Goal: Answer question/provide support: Share knowledge or assist other users

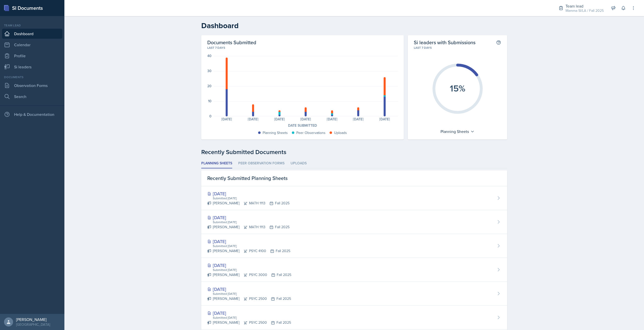
click at [3, 137] on nav "Team lead Dashboard Calendar Profile Si leaders Documents Observation Forms Sea…" at bounding box center [32, 165] width 64 height 298
click at [283, 159] on ul "Planning Sheets Peer Observation Forms Uploads" at bounding box center [354, 164] width 306 height 10
click at [277, 163] on li "Peer Observation Forms" at bounding box center [261, 164] width 46 height 10
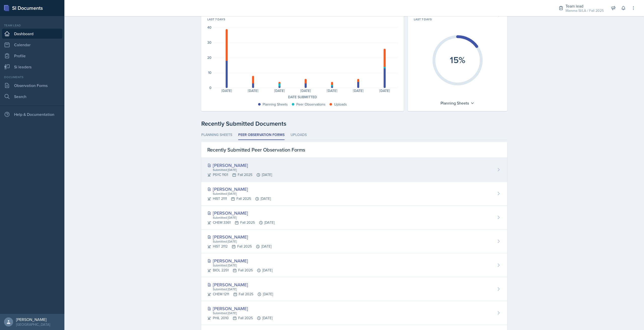
scroll to position [50, 0]
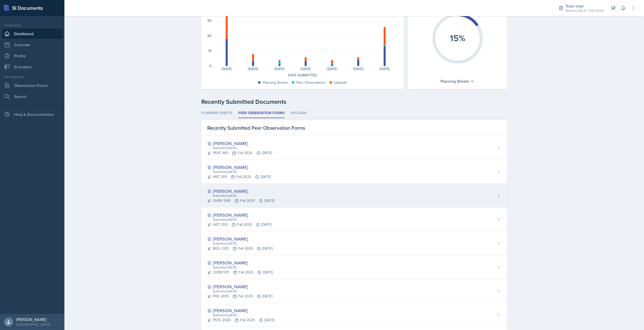
click at [275, 190] on div "[PERSON_NAME]" at bounding box center [240, 191] width 67 height 7
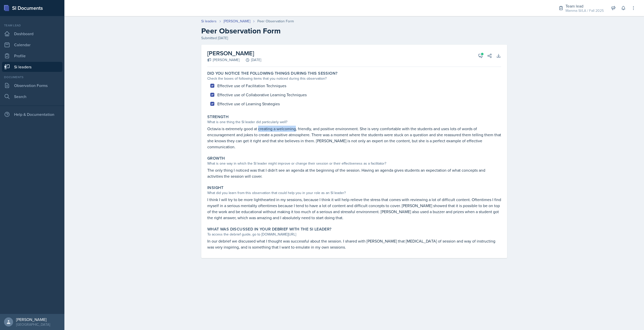
drag, startPoint x: 272, startPoint y: 130, endPoint x: 297, endPoint y: 130, distance: 24.7
click at [297, 130] on p "Octavia is extremely good at creating a welcoming, friendly, and positive envir…" at bounding box center [354, 138] width 294 height 24
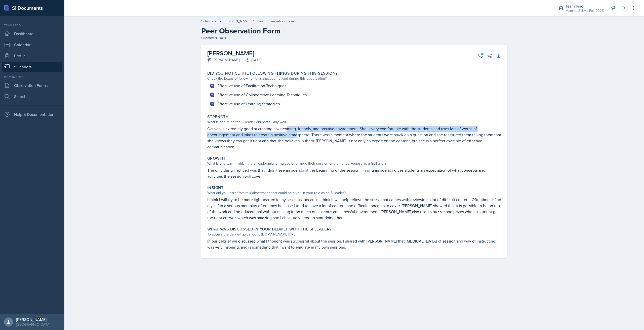
drag, startPoint x: 288, startPoint y: 130, endPoint x: 298, endPoint y: 136, distance: 11.2
click at [298, 136] on p "Octavia is extremely good at creating a welcoming, friendly, and positive envir…" at bounding box center [354, 138] width 294 height 24
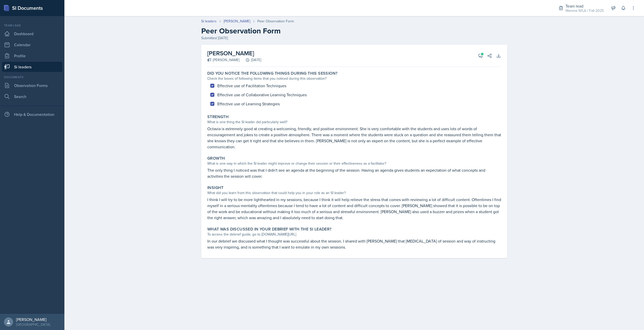
click at [263, 150] on p "Octavia is extremely good at creating a welcoming, friendly, and positive envir…" at bounding box center [354, 138] width 294 height 24
drag, startPoint x: 281, startPoint y: 179, endPoint x: 262, endPoint y: 173, distance: 19.3
click at [262, 173] on div "Growth What is one way in which the SI leader might improve or change their ses…" at bounding box center [354, 167] width 298 height 27
click at [262, 173] on p "The only thing I noticed was that I didn't see an agenda at the beginning of th…" at bounding box center [354, 173] width 294 height 12
drag, startPoint x: 242, startPoint y: 199, endPoint x: 284, endPoint y: 202, distance: 42.4
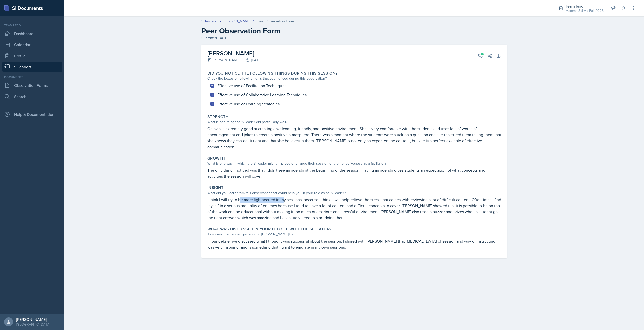
click at [284, 202] on p "I think I will try to be more lighthearted in my sessions, because I think it w…" at bounding box center [354, 209] width 294 height 24
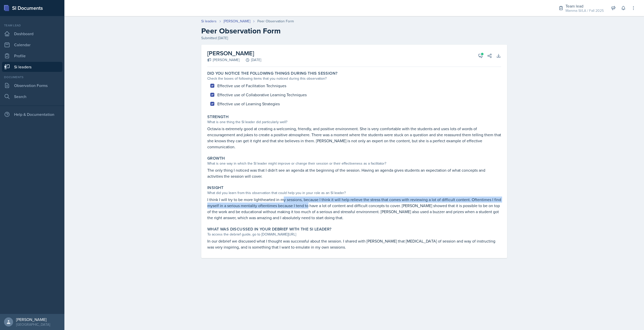
drag, startPoint x: 303, startPoint y: 203, endPoint x: 315, endPoint y: 204, distance: 11.9
click at [314, 204] on p "I think I will try to be more lighthearted in my sessions, because I think it w…" at bounding box center [354, 209] width 294 height 24
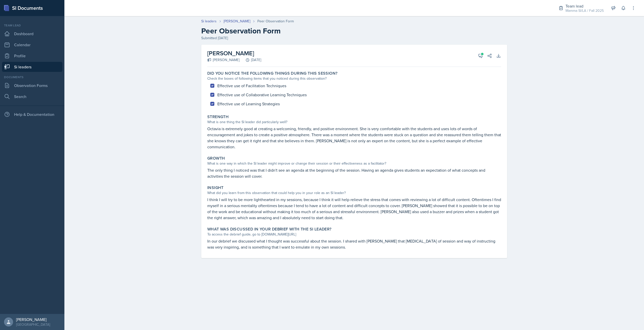
click at [315, 204] on p "I think I will try to be more lighthearted in my sessions, because I think it w…" at bounding box center [354, 209] width 294 height 24
drag, startPoint x: 328, startPoint y: 203, endPoint x: 384, endPoint y: 203, distance: 55.9
click at [378, 203] on p "I think I will try to be more lighthearted in my sessions, because I think it w…" at bounding box center [354, 209] width 294 height 24
click at [385, 203] on p "I think I will try to be more lighthearted in my sessions, because I think it w…" at bounding box center [354, 209] width 294 height 24
click at [397, 204] on p "I think I will try to be more lighthearted in my sessions, because I think it w…" at bounding box center [354, 209] width 294 height 24
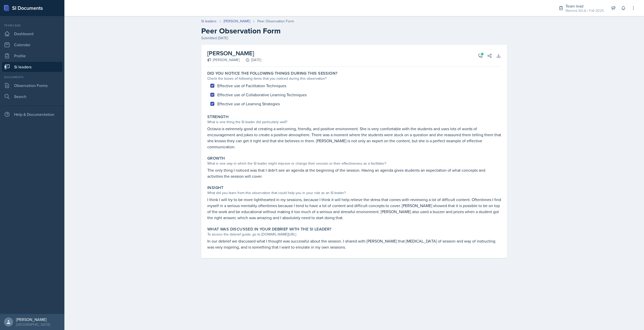
click at [398, 204] on p "I think I will try to be more lighthearted in my sessions, because I think it w…" at bounding box center [354, 209] width 294 height 24
drag, startPoint x: 227, startPoint y: 204, endPoint x: 258, endPoint y: 204, distance: 31.2
click at [258, 204] on p "I think I will try to be more lighthearted in my sessions, because I think it w…" at bounding box center [354, 209] width 294 height 24
drag, startPoint x: 265, startPoint y: 204, endPoint x: 310, endPoint y: 209, distance: 46.0
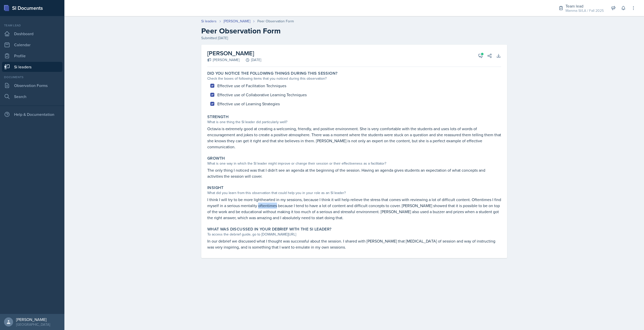
click at [306, 208] on p "I think I will try to be more lighthearted in my sessions, because I think it w…" at bounding box center [354, 209] width 294 height 24
click at [324, 210] on p "I think I will try to be more lighthearted in my sessions, because I think it w…" at bounding box center [354, 209] width 294 height 24
drag, startPoint x: 275, startPoint y: 207, endPoint x: 303, endPoint y: 208, distance: 28.2
click at [288, 207] on p "I think I will try to be more lighthearted in my sessions, because I think it w…" at bounding box center [354, 209] width 294 height 24
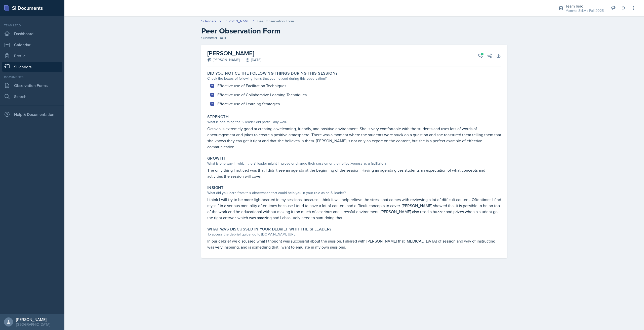
click at [303, 208] on p "I think I will try to be more lighthearted in my sessions, because I think it w…" at bounding box center [354, 209] width 294 height 24
drag, startPoint x: 321, startPoint y: 210, endPoint x: 328, endPoint y: 211, distance: 7.1
click at [328, 211] on p "I think I will try to be more lighthearted in my sessions, because I think it w…" at bounding box center [354, 209] width 294 height 24
drag, startPoint x: 283, startPoint y: 211, endPoint x: 296, endPoint y: 211, distance: 12.1
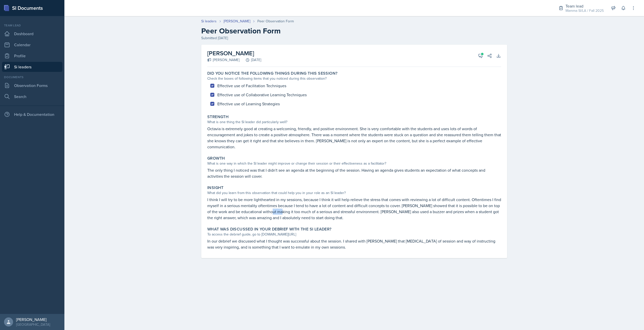
click at [291, 211] on p "I think I will try to be more lighthearted in my sessions, because I think it w…" at bounding box center [354, 209] width 294 height 24
click at [296, 211] on p "I think I will try to be more lighthearted in my sessions, because I think it w…" at bounding box center [354, 209] width 294 height 24
drag, startPoint x: 286, startPoint y: 209, endPoint x: 297, endPoint y: 209, distance: 10.6
click at [297, 209] on p "I think I will try to be more lighthearted in my sessions, because I think it w…" at bounding box center [354, 209] width 294 height 24
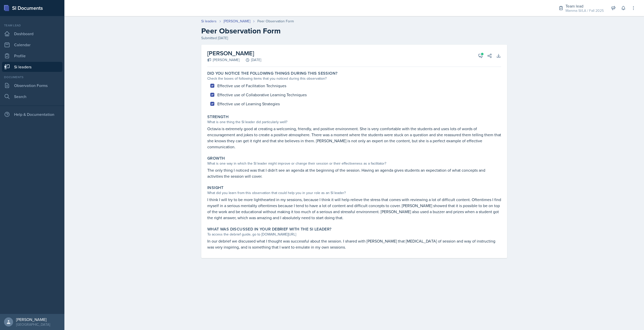
click at [295, 209] on p "I think I will try to be more lighthearted in my sessions, because I think it w…" at bounding box center [354, 209] width 294 height 24
click at [477, 55] on button "View Comments" at bounding box center [480, 55] width 9 height 9
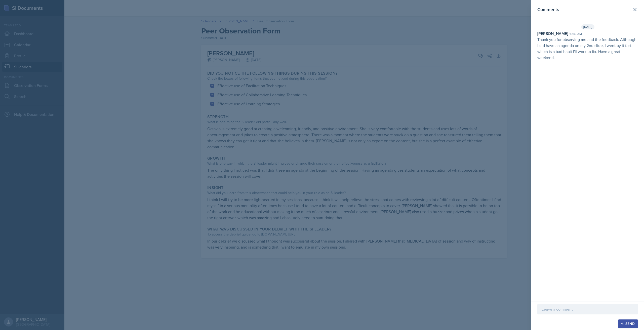
drag, startPoint x: 598, startPoint y: 59, endPoint x: 595, endPoint y: 56, distance: 4.1
click at [483, 56] on p "Thank you for observing me and the feedback. Although I did have an agenda on m…" at bounding box center [588, 48] width 101 height 24
click at [483, 10] on icon at bounding box center [635, 10] width 6 height 6
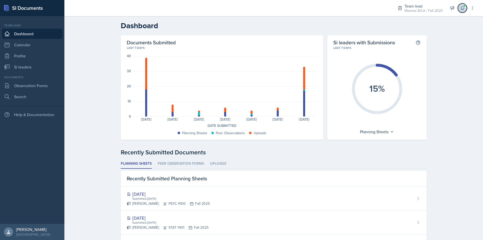
click at [462, 9] on icon at bounding box center [462, 8] width 5 height 5
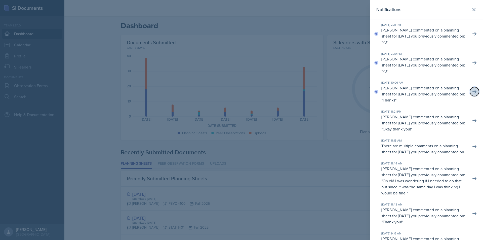
click at [472, 93] on icon at bounding box center [474, 91] width 5 height 5
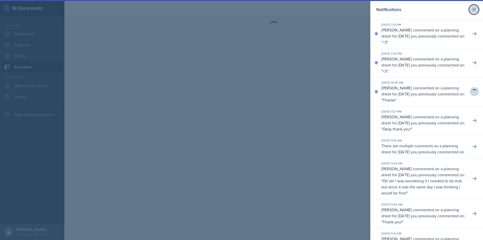
click at [471, 12] on icon at bounding box center [474, 10] width 6 height 6
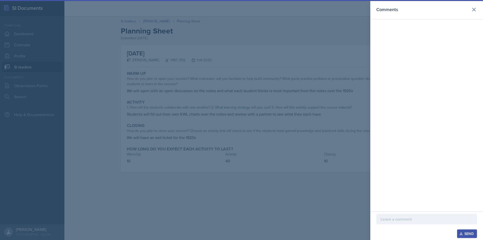
click at [465, 10] on div "Comments" at bounding box center [427, 9] width 101 height 7
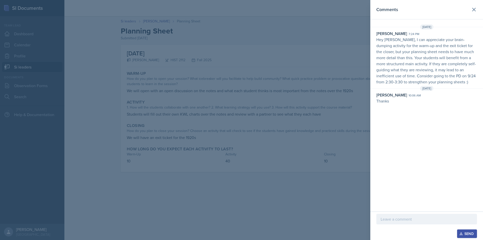
click at [482, 9] on header "Comments" at bounding box center [427, 9] width 113 height 19
click at [478, 9] on button at bounding box center [474, 10] width 10 height 10
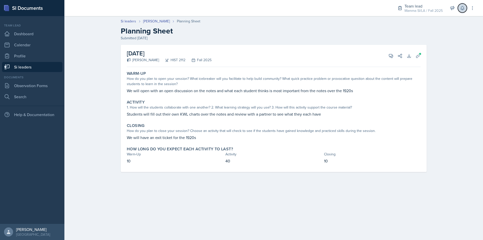
click at [459, 9] on button at bounding box center [462, 8] width 9 height 9
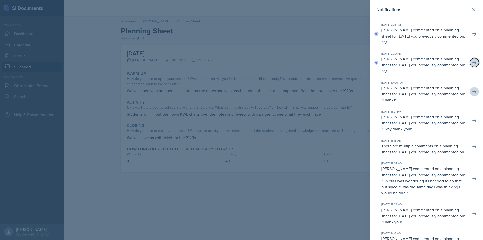
click at [470, 61] on button at bounding box center [474, 62] width 9 height 9
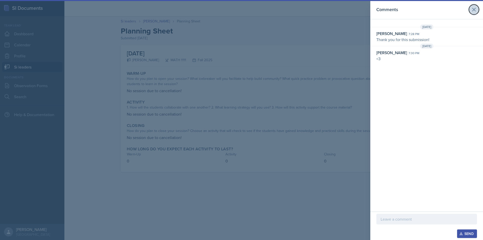
click at [473, 11] on icon at bounding box center [474, 9] width 3 height 3
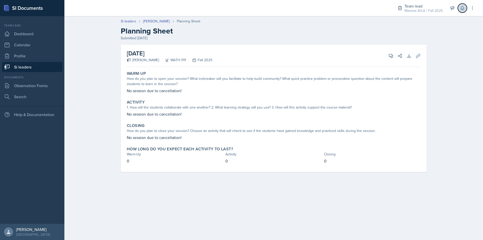
click at [463, 10] on icon at bounding box center [462, 8] width 3 height 4
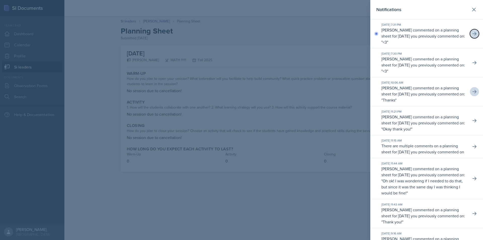
click at [470, 35] on button at bounding box center [474, 33] width 9 height 9
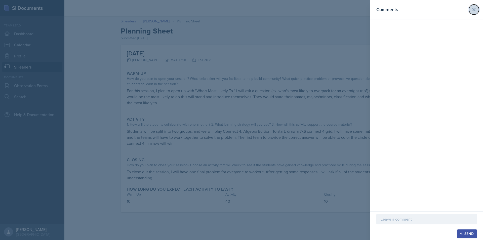
click at [472, 11] on icon at bounding box center [474, 10] width 6 height 6
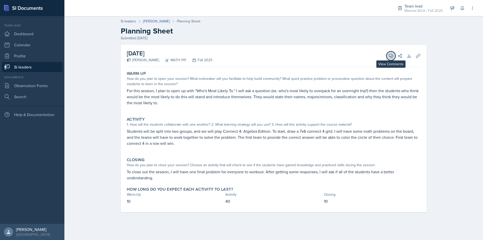
click at [391, 55] on icon at bounding box center [391, 55] width 5 height 5
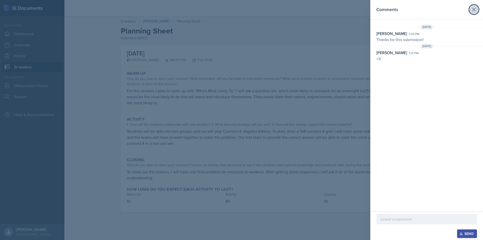
click at [474, 12] on icon at bounding box center [474, 10] width 6 height 6
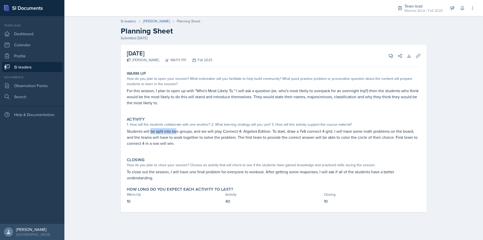
drag, startPoint x: 157, startPoint y: 129, endPoint x: 188, endPoint y: 129, distance: 30.7
click at [184, 129] on p "Students will be split into two groups, and we will play Connect 4: Algebra Edi…" at bounding box center [274, 137] width 294 height 18
click at [188, 129] on p "Students will be split into two groups, and we will play Connect 4: Algebra Edi…" at bounding box center [274, 137] width 294 height 18
drag, startPoint x: 192, startPoint y: 129, endPoint x: 262, endPoint y: 129, distance: 70.0
click at [259, 129] on p "Students will be split into two groups, and we will play Connect 4: Algebra Edi…" at bounding box center [274, 137] width 294 height 18
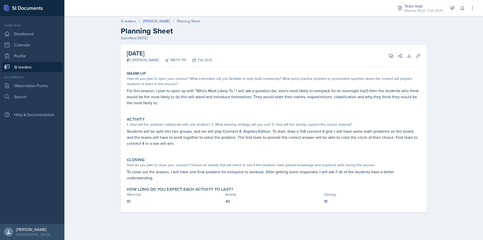
click at [262, 129] on p "Students will be split into two groups, and we will play Connect 4: Algebra Edi…" at bounding box center [274, 137] width 294 height 18
click at [419, 58] on icon at bounding box center [418, 55] width 5 height 5
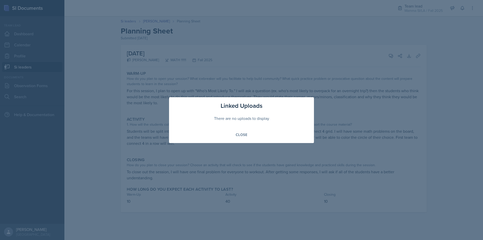
click at [441, 61] on div at bounding box center [241, 120] width 483 height 240
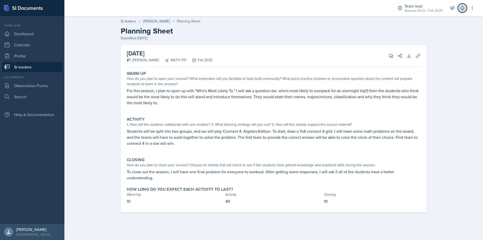
click at [465, 10] on icon at bounding box center [462, 8] width 5 height 5
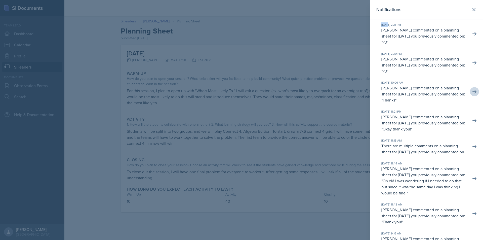
click at [465, 10] on div "Notifications" at bounding box center [427, 9] width 101 height 7
click at [474, 11] on button at bounding box center [474, 10] width 10 height 10
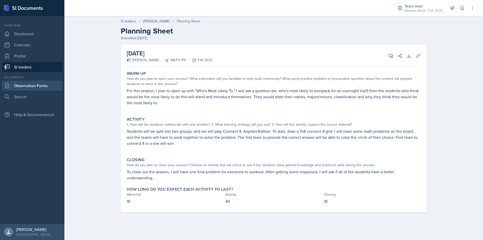
click at [40, 84] on link "Observation Forms" at bounding box center [32, 86] width 60 height 10
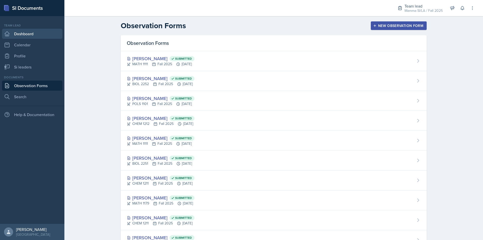
click at [35, 34] on link "Dashboard" at bounding box center [32, 34] width 60 height 10
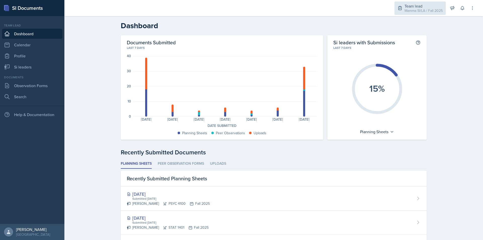
click at [422, 4] on div "Team lead" at bounding box center [424, 6] width 38 height 6
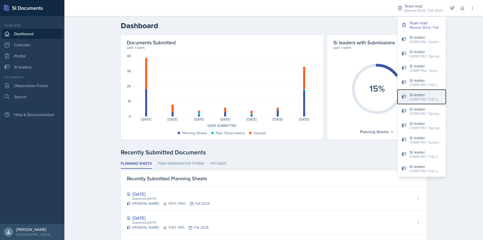
click at [435, 95] on div "Si leader" at bounding box center [426, 95] width 32 height 6
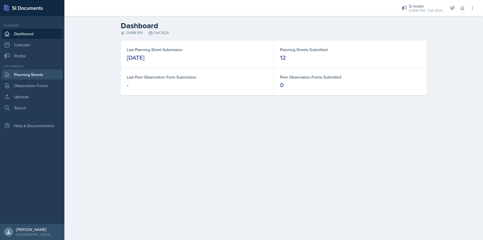
click at [36, 70] on link "Planning Sheets" at bounding box center [32, 74] width 60 height 10
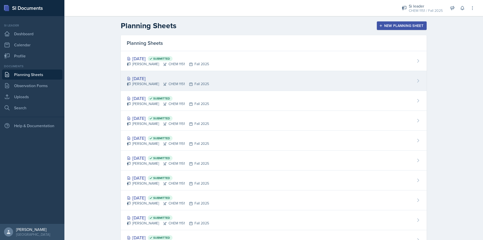
click at [189, 85] on icon at bounding box center [191, 84] width 4 height 4
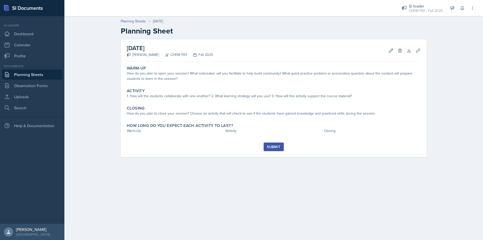
click at [170, 85] on div "Warm-Up How do you plan to open your session? What icebreaker will you facilita…" at bounding box center [274, 103] width 294 height 79
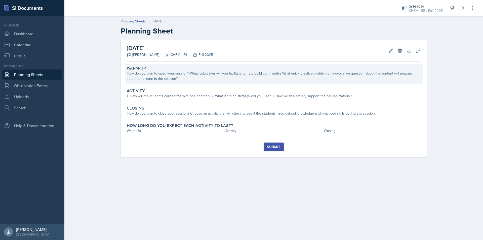
click at [174, 78] on div "How do you plan to open your session? What icebreaker will you facilitate to he…" at bounding box center [274, 76] width 294 height 11
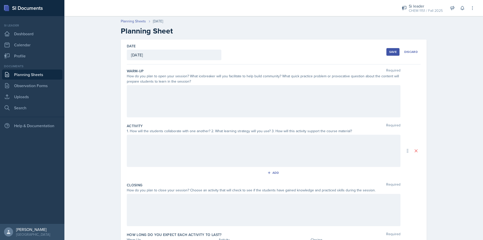
click at [182, 91] on div at bounding box center [264, 101] width 274 height 32
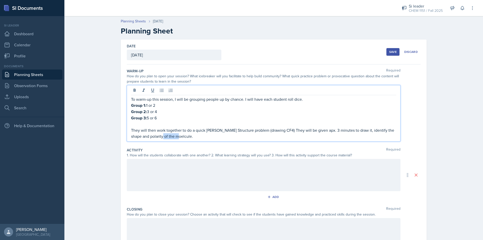
drag, startPoint x: 170, startPoint y: 137, endPoint x: 156, endPoint y: 137, distance: 14.6
click at [156, 137] on p "They will then work together to do a quick Lewis Structure problem (drawing CF4…" at bounding box center [263, 133] width 265 height 12
click at [203, 173] on div at bounding box center [264, 175] width 274 height 32
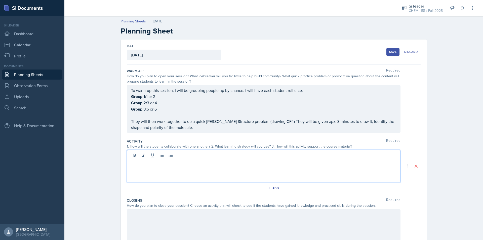
click at [212, 163] on p at bounding box center [263, 164] width 265 height 6
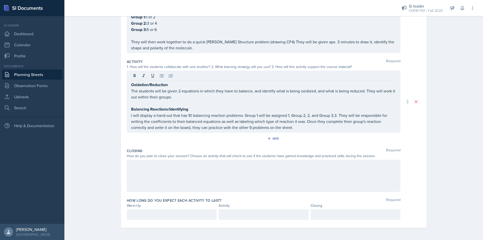
click at [177, 176] on div at bounding box center [264, 176] width 274 height 32
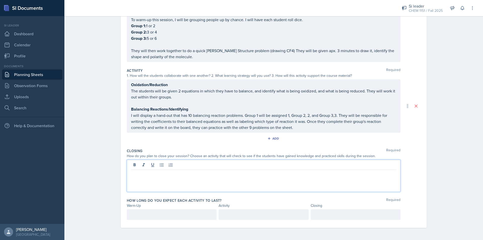
click at [191, 168] on div at bounding box center [263, 165] width 265 height 8
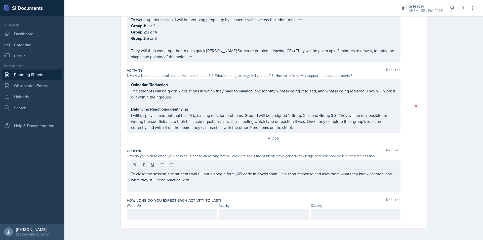
click at [162, 218] on div at bounding box center [172, 214] width 90 height 11
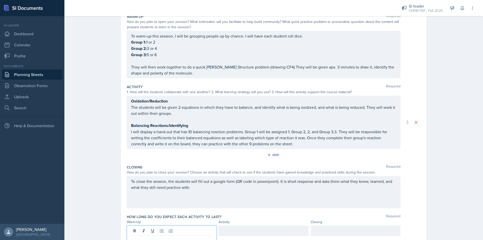
scroll to position [80, 0]
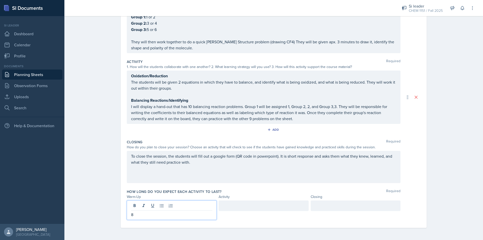
click at [275, 204] on div at bounding box center [264, 205] width 90 height 11
drag, startPoint x: 162, startPoint y: 207, endPoint x: 99, endPoint y: 207, distance: 62.7
click at [99, 207] on div "Planning Sheets Sep 29th, 2025 Planning Sheet Date September 29th, 2025 Septemb…" at bounding box center [273, 87] width 419 height 306
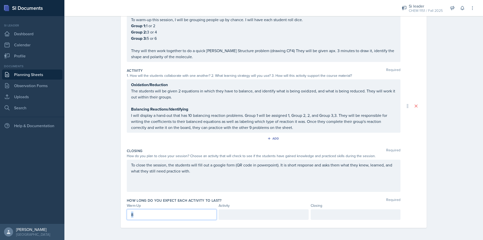
scroll to position [71, 0]
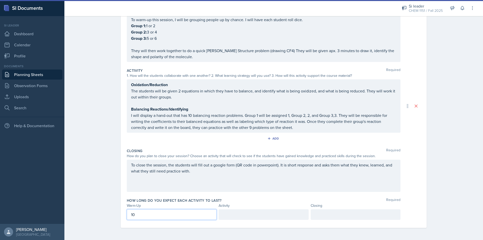
click at [264, 212] on div at bounding box center [264, 214] width 90 height 11
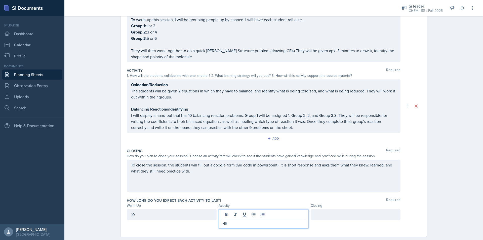
click at [398, 214] on div at bounding box center [356, 214] width 90 height 11
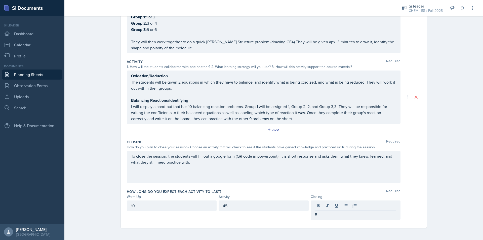
click at [444, 194] on div "Planning Sheets Sep 29th, 2025 Planning Sheet Date September 29th, 2025 Septemb…" at bounding box center [273, 87] width 419 height 306
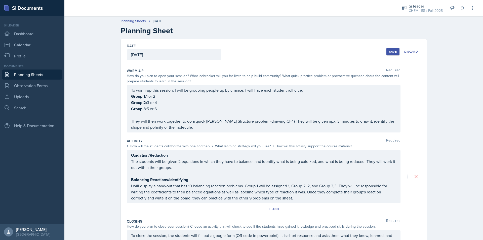
scroll to position [0, 0]
click at [388, 54] on button "Save" at bounding box center [393, 52] width 13 height 8
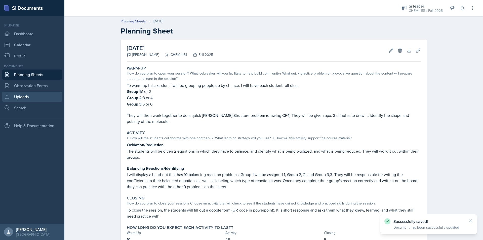
click at [44, 98] on link "Uploads" at bounding box center [32, 97] width 60 height 10
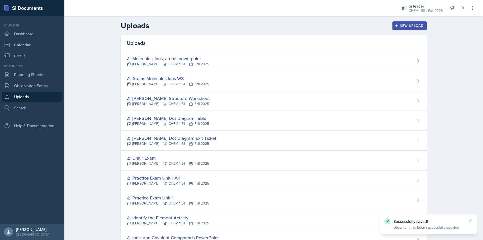
click at [416, 25] on div "New Upload" at bounding box center [410, 26] width 28 height 4
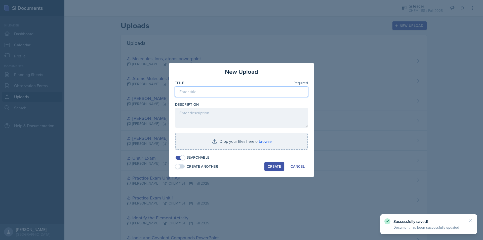
click at [258, 95] on input at bounding box center [241, 91] width 133 height 11
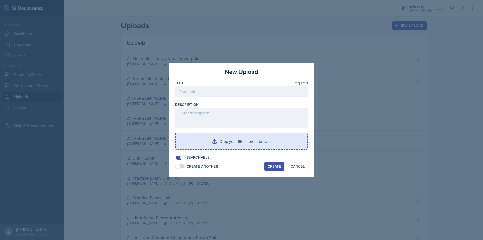
click at [250, 139] on input "file" at bounding box center [242, 141] width 132 height 16
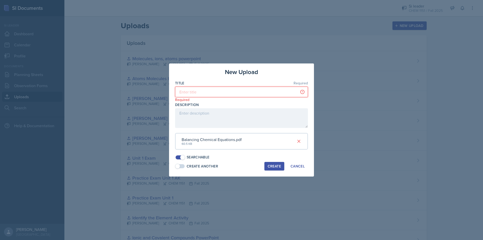
click at [206, 92] on input at bounding box center [241, 92] width 133 height 11
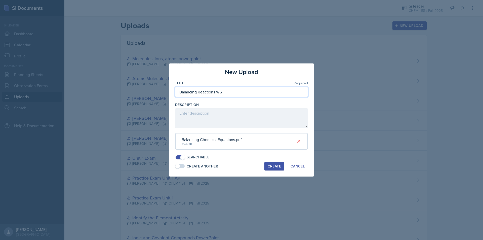
type input "Balancing Reactions WS"
click at [274, 169] on button "Create" at bounding box center [275, 166] width 20 height 9
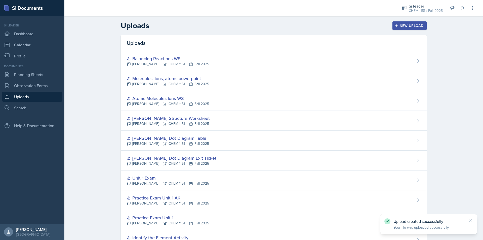
click at [402, 24] on div "New Upload" at bounding box center [410, 26] width 28 height 4
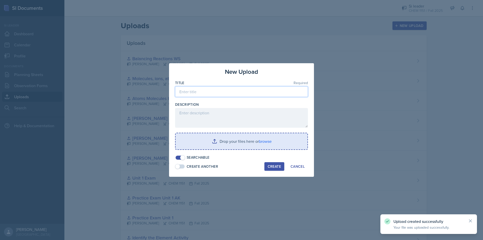
click at [221, 93] on input at bounding box center [241, 91] width 133 height 11
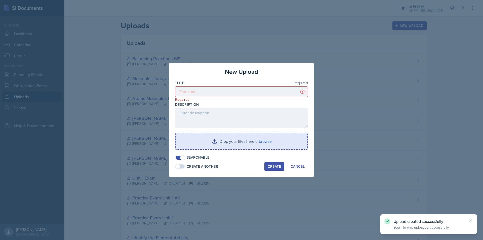
click at [243, 154] on div at bounding box center [241, 152] width 133 height 5
click at [243, 150] on div at bounding box center [241, 152] width 133 height 5
click at [240, 146] on input "file" at bounding box center [242, 141] width 132 height 16
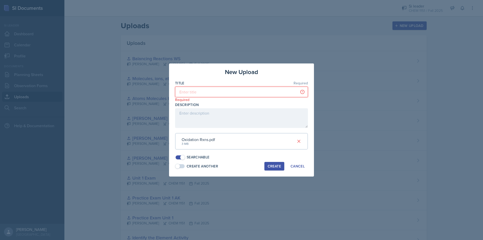
click at [203, 96] on input at bounding box center [241, 92] width 133 height 11
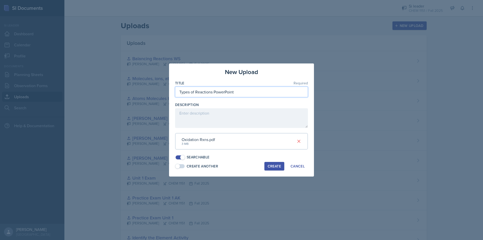
type input "Types of Reactions PowerPoint"
click at [270, 168] on div "Create" at bounding box center [274, 166] width 13 height 4
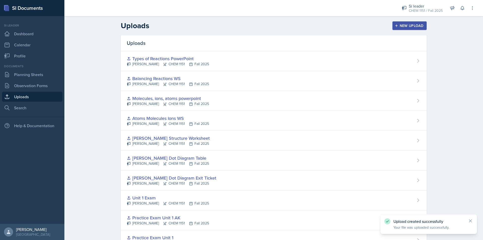
click at [41, 98] on link "Uploads" at bounding box center [32, 97] width 60 height 10
click at [34, 74] on link "Planning Sheets" at bounding box center [32, 74] width 60 height 10
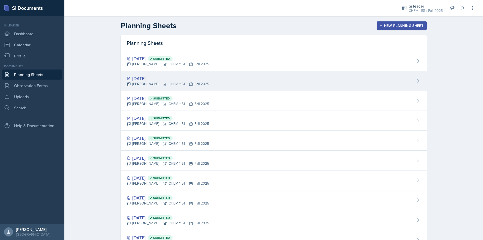
click at [193, 77] on div "[DATE]" at bounding box center [168, 78] width 82 height 7
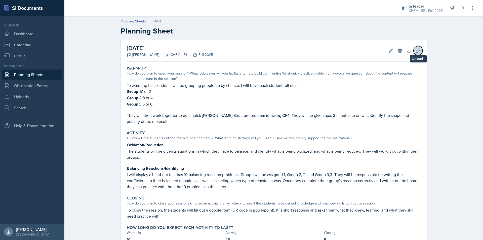
click at [416, 51] on icon at bounding box center [418, 50] width 5 height 5
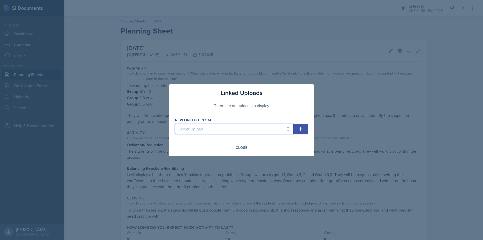
click at [218, 127] on select "Select Upload Physical and Chemical Worksheet Tap the Board Activity Sig Fig Re…" at bounding box center [234, 129] width 118 height 11
select select "a26f4c18-f2db-4343-a6d7-1e4f35c8f4f7"
click at [175, 124] on select "Select Upload Physical and Chemical Worksheet Tap the Board Activity Sig Fig Re…" at bounding box center [234, 129] width 118 height 11
click at [303, 128] on icon "button" at bounding box center [301, 129] width 6 height 6
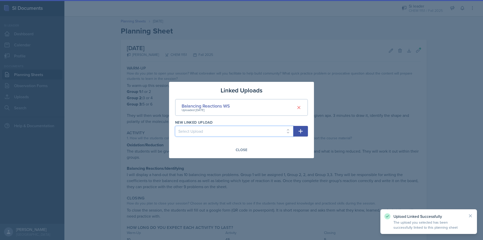
click at [255, 128] on select "Select Upload Physical and Chemical Worksheet Tap the Board Activity Sig Fig Re…" at bounding box center [234, 131] width 118 height 11
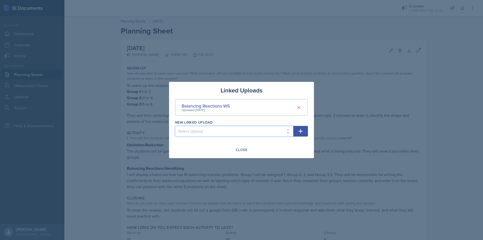
select select "26a42d83-94be-4701-84db-49896be0e23d"
click at [175, 126] on select "Select Upload Physical and Chemical Worksheet Tap the Board Activity Sig Fig Re…" at bounding box center [234, 131] width 118 height 11
click at [303, 134] on icon "button" at bounding box center [301, 131] width 6 height 6
select select
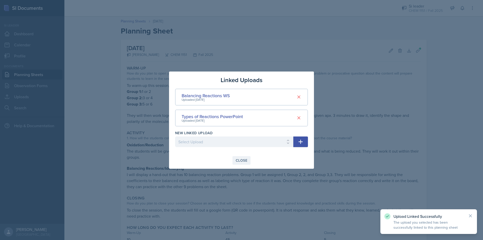
click at [243, 160] on div "Close" at bounding box center [242, 160] width 12 height 4
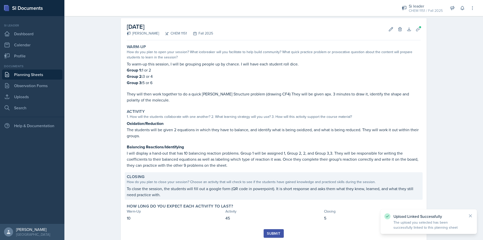
scroll to position [37, 0]
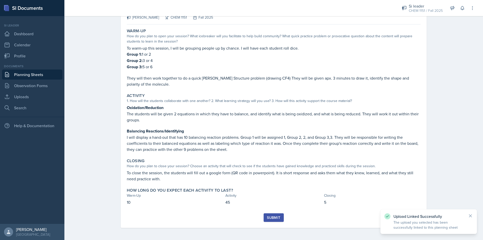
click at [280, 212] on div "Warm-Up How do you plan to open your session? What icebreaker will you facilita…" at bounding box center [274, 119] width 294 height 187
click at [278, 218] on div "Submit" at bounding box center [273, 217] width 13 height 4
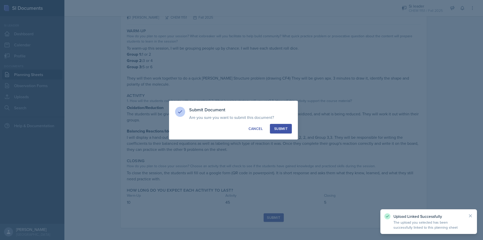
click at [286, 129] on div "Submit" at bounding box center [280, 128] width 13 height 5
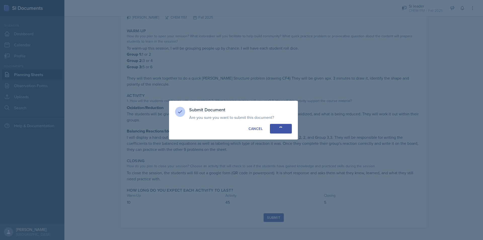
scroll to position [23, 0]
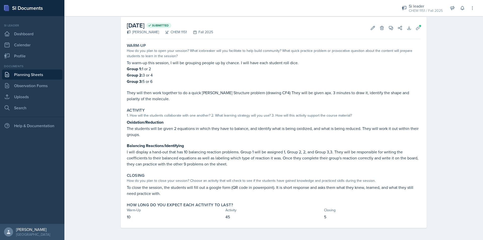
click at [27, 72] on link "Planning Sheets" at bounding box center [32, 74] width 60 height 10
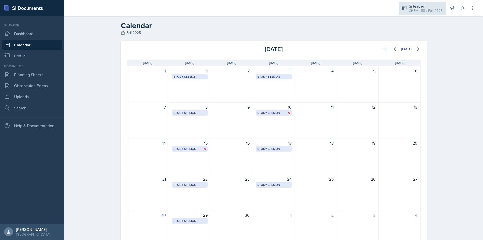
click at [414, 14] on div "Si leader CHEM 1151 / Fall 2025" at bounding box center [422, 8] width 47 height 13
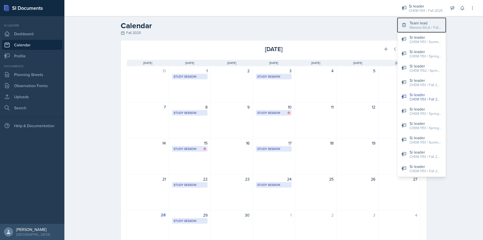
click at [419, 25] on div "Mamma SI/LA / Fall 2025" at bounding box center [426, 27] width 32 height 5
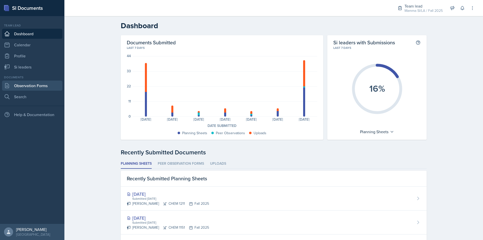
click at [35, 88] on link "Observation Forms" at bounding box center [32, 86] width 60 height 10
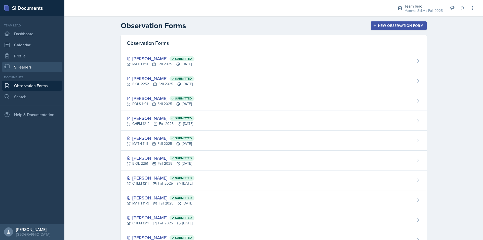
click at [36, 66] on link "Si leaders" at bounding box center [32, 67] width 60 height 10
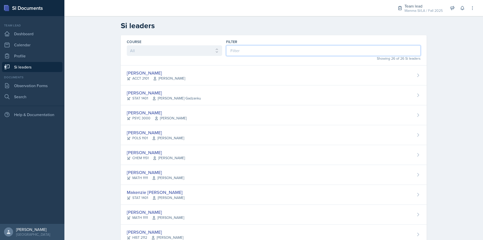
click at [330, 51] on input at bounding box center [323, 50] width 195 height 11
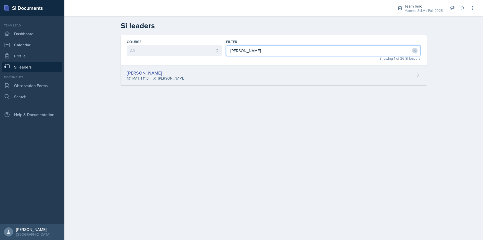
type input "[PERSON_NAME]"
click at [325, 81] on div "[PERSON_NAME] MATH 1113 [PERSON_NAME]" at bounding box center [274, 75] width 306 height 20
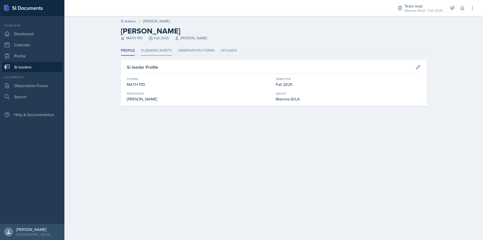
click at [167, 54] on li "Planning Sheets" at bounding box center [156, 51] width 31 height 10
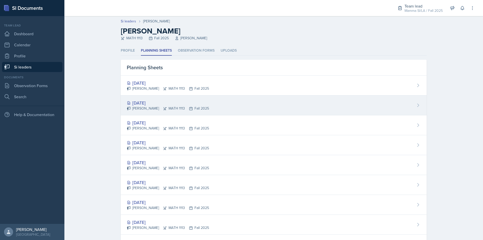
click at [170, 107] on div "[PERSON_NAME] MATH 1113 Fall 2025" at bounding box center [168, 108] width 82 height 5
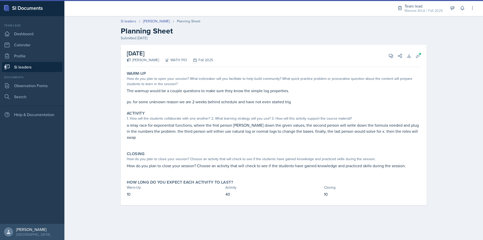
drag, startPoint x: 183, startPoint y: 96, endPoint x: 198, endPoint y: 96, distance: 15.4
click at [197, 96] on p at bounding box center [274, 96] width 294 height 5
click at [206, 96] on p at bounding box center [274, 96] width 294 height 5
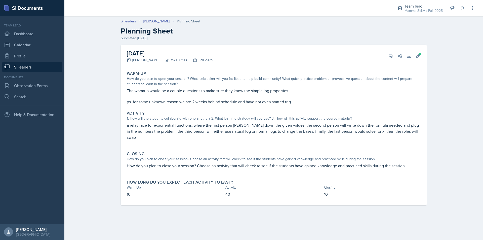
drag, startPoint x: 190, startPoint y: 96, endPoint x: 207, endPoint y: 96, distance: 16.4
click at [203, 96] on p at bounding box center [274, 96] width 294 height 5
click at [207, 96] on p at bounding box center [274, 96] width 294 height 5
drag, startPoint x: 188, startPoint y: 94, endPoint x: 201, endPoint y: 95, distance: 12.8
click at [197, 95] on p at bounding box center [274, 96] width 294 height 5
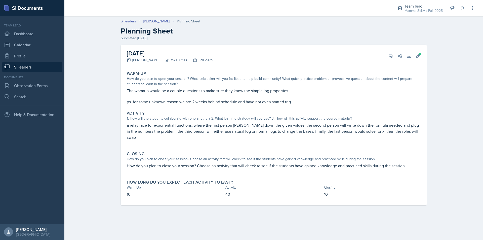
click at [201, 95] on p at bounding box center [274, 96] width 294 height 5
click at [420, 59] on button "Uploads" at bounding box center [418, 55] width 9 height 9
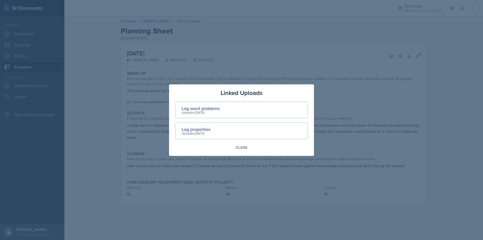
click at [341, 113] on div at bounding box center [241, 120] width 483 height 240
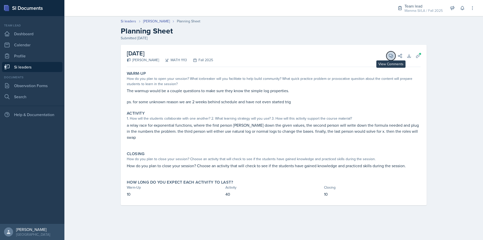
click at [390, 54] on icon at bounding box center [391, 56] width 4 height 4
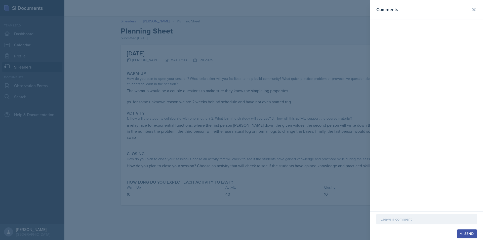
click at [410, 218] on p at bounding box center [427, 219] width 92 height 6
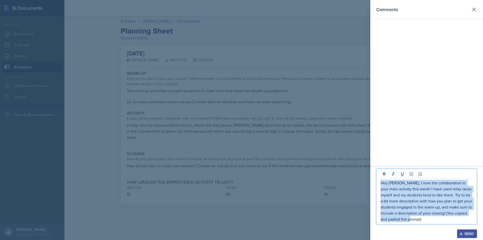
drag, startPoint x: 435, startPoint y: 221, endPoint x: 381, endPoint y: 183, distance: 66.3
click at [381, 183] on p "Hey [PERSON_NAME], I love the collaboration in your main activity this week! I …" at bounding box center [427, 201] width 92 height 42
copy p "Hey [PERSON_NAME], I love the collaboration in your main activity this week! I …"
click at [440, 221] on p "Hey [PERSON_NAME], I love the collaboration in your main activity this week! I …" at bounding box center [427, 201] width 92 height 42
drag, startPoint x: 431, startPoint y: 222, endPoint x: 380, endPoint y: 182, distance: 64.4
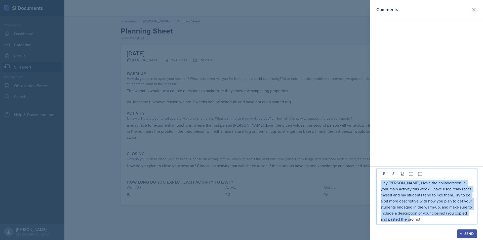
click at [380, 182] on div "Hey [PERSON_NAME], I love the collaboration in your main activity this week! I …" at bounding box center [427, 197] width 101 height 56
copy p "Hey [PERSON_NAME], I love the collaboration in your main activity this week! I …"
click at [442, 203] on p "Hey [PERSON_NAME], I love the collaboration in your main activity this week! I …" at bounding box center [427, 201] width 92 height 42
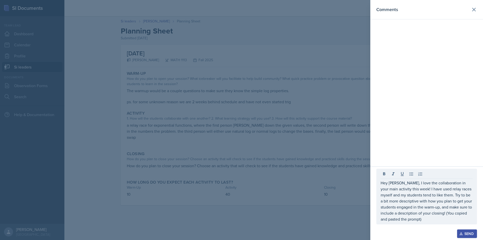
click at [465, 231] on div "Send" at bounding box center [467, 234] width 13 height 4
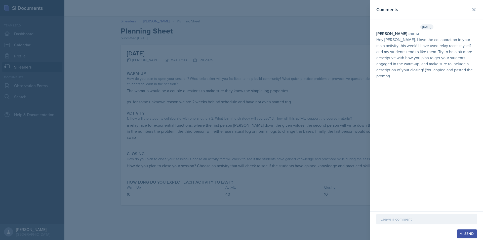
click at [240, 110] on div at bounding box center [241, 120] width 483 height 240
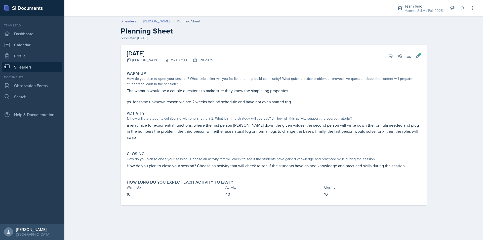
click at [154, 22] on link "[PERSON_NAME]" at bounding box center [156, 21] width 27 height 5
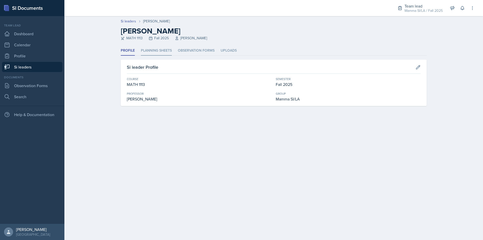
click at [156, 49] on li "Planning Sheets" at bounding box center [156, 51] width 31 height 10
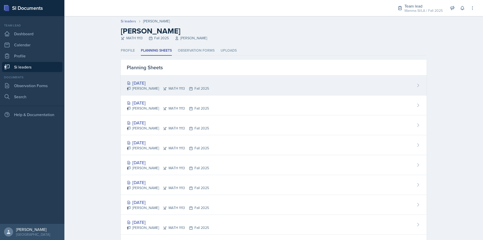
click at [192, 92] on div "[DATE] [PERSON_NAME] MATH 1113 Fall 2025" at bounding box center [274, 86] width 306 height 20
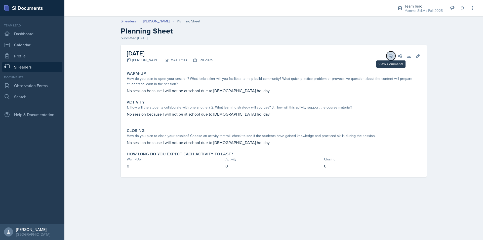
click at [392, 55] on span at bounding box center [393, 54] width 3 height 3
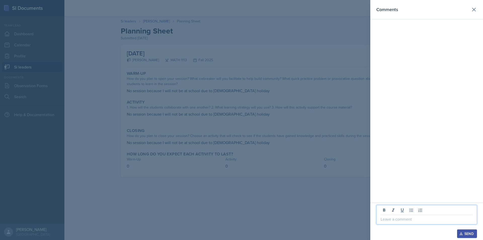
click at [411, 218] on p at bounding box center [427, 219] width 92 height 6
click at [387, 164] on div "Comments" at bounding box center [427, 101] width 113 height 203
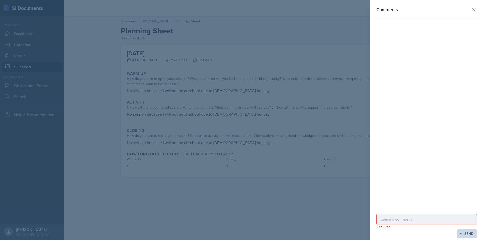
click at [412, 224] on div at bounding box center [427, 219] width 101 height 11
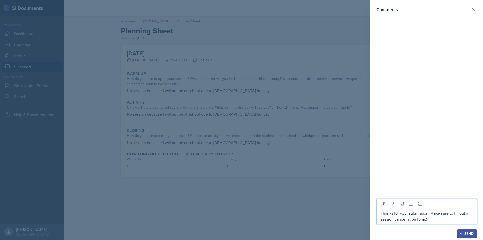
click at [445, 223] on div "Thanks for your submission! Make sure to fill out a session cancellation form:)" at bounding box center [427, 211] width 101 height 25
drag, startPoint x: 439, startPoint y: 220, endPoint x: 380, endPoint y: 215, distance: 59.3
click at [380, 215] on div "Thanks for your submission! Make sure to fill out a session cancellation form:)" at bounding box center [427, 211] width 101 height 25
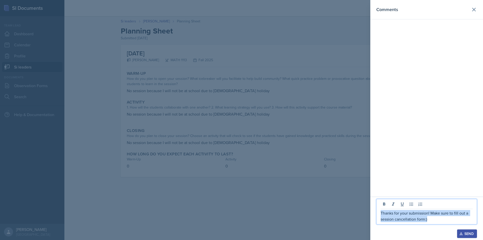
copy p "Thanks for your submission! Make sure to fill out a session cancellation form:)"
click at [467, 231] on div "Send" at bounding box center [467, 234] width 13 height 4
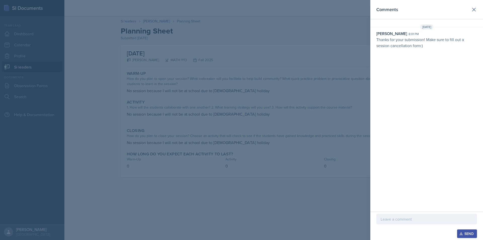
drag, startPoint x: 291, startPoint y: 129, endPoint x: 288, endPoint y: 128, distance: 3.2
click at [291, 128] on div at bounding box center [241, 120] width 483 height 240
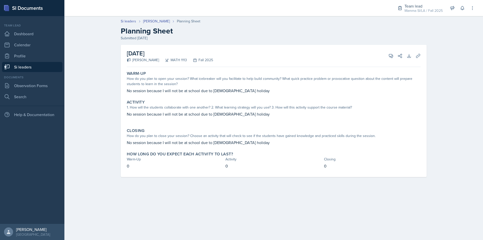
click at [26, 64] on link "Si leaders" at bounding box center [32, 67] width 60 height 10
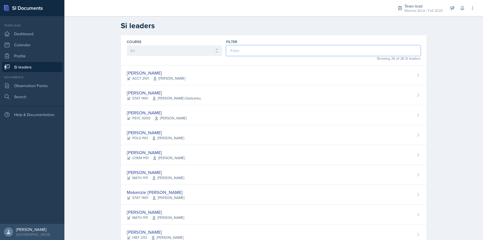
click at [269, 53] on input at bounding box center [323, 50] width 195 height 11
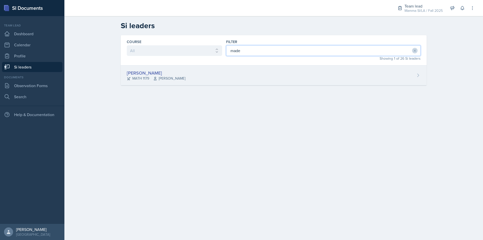
type input "made"
click at [241, 74] on div "[PERSON_NAME] MATH 1179 [PERSON_NAME]" at bounding box center [274, 75] width 306 height 20
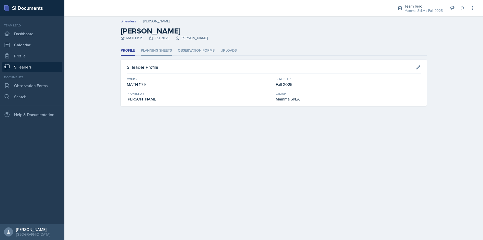
click at [165, 55] on li "Planning Sheets" at bounding box center [156, 51] width 31 height 10
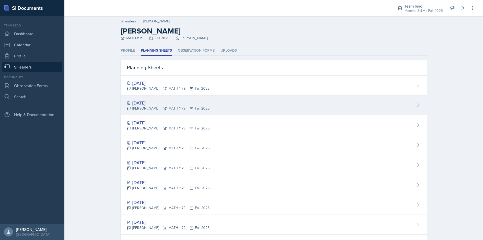
click at [184, 105] on div "[DATE]" at bounding box center [168, 102] width 83 height 7
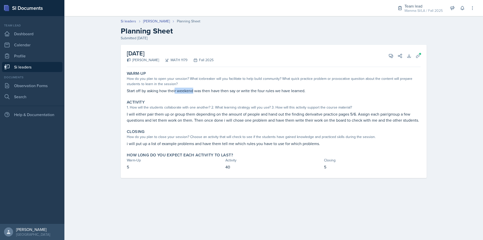
drag, startPoint x: 176, startPoint y: 91, endPoint x: 203, endPoint y: 92, distance: 27.2
click at [203, 92] on p "Start off by asking how their weekend was then have then say or write the four …" at bounding box center [274, 91] width 294 height 6
click at [207, 92] on p "Start off by asking how their weekend was then have then say or write the four …" at bounding box center [274, 91] width 294 height 6
drag, startPoint x: 233, startPoint y: 92, endPoint x: 248, endPoint y: 92, distance: 15.1
click at [247, 92] on p "Start off by asking how their weekend was then have then say or write the four …" at bounding box center [274, 91] width 294 height 6
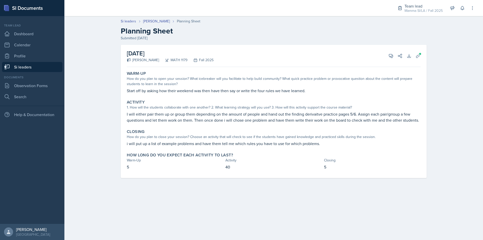
click at [248, 92] on p "Start off by asking how their weekend was then have then say or write the four …" at bounding box center [274, 91] width 294 height 6
drag, startPoint x: 248, startPoint y: 92, endPoint x: 276, endPoint y: 92, distance: 28.2
click at [248, 92] on p "Start off by asking how their weekend was then have then say or write the four …" at bounding box center [274, 91] width 294 height 6
click at [278, 92] on p "Start off by asking how their weekend was then have then say or write the four …" at bounding box center [274, 91] width 294 height 6
drag, startPoint x: 305, startPoint y: 91, endPoint x: 311, endPoint y: 91, distance: 5.5
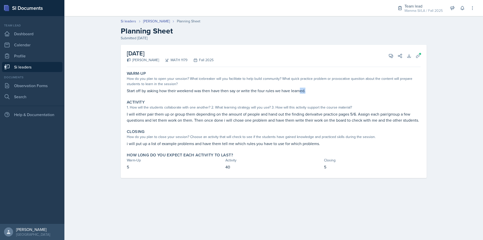
click at [311, 91] on p "Start off by asking how their weekend was then have then say or write the four …" at bounding box center [274, 91] width 294 height 6
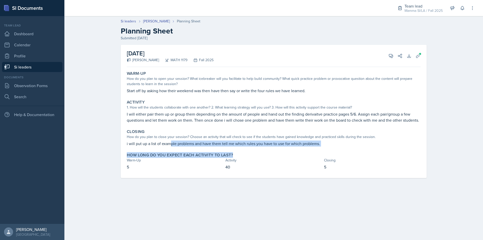
drag, startPoint x: 182, startPoint y: 144, endPoint x: 234, endPoint y: 149, distance: 51.6
click at [234, 149] on div "Warm-Up How do you plan to open your session? What icebreaker will you facilita…" at bounding box center [274, 123] width 294 height 109
click at [241, 146] on div "Closing How do you plan to close your session? Choose an activity that will che…" at bounding box center [274, 137] width 298 height 21
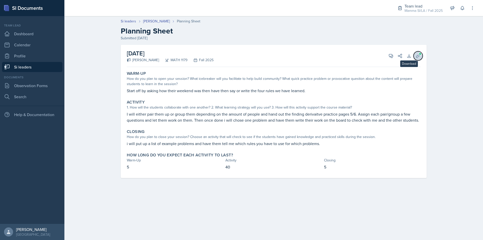
click at [419, 53] on span at bounding box center [420, 53] width 3 height 3
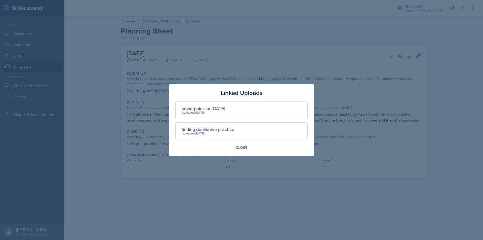
click at [416, 68] on div at bounding box center [241, 120] width 483 height 240
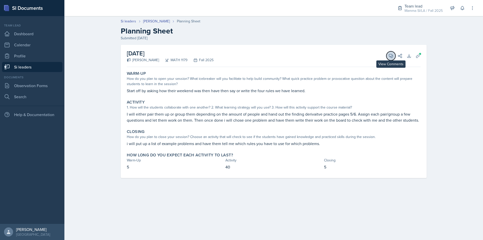
click at [390, 57] on icon at bounding box center [391, 55] width 5 height 5
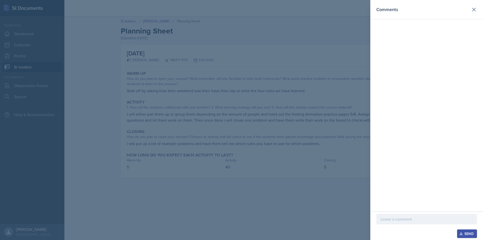
drag, startPoint x: 411, startPoint y: 223, endPoint x: 410, endPoint y: 220, distance: 2.6
click at [411, 223] on div at bounding box center [427, 219] width 101 height 11
click at [434, 221] on p "Hey [PERSON_NAME]! I absolutely" at bounding box center [427, 219] width 92 height 6
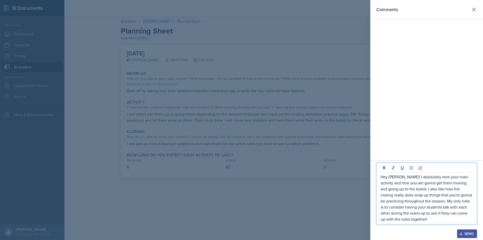
click at [432, 220] on p "Hey [PERSON_NAME]! I absolutely love your main activity and how you are gonna g…" at bounding box center [427, 198] width 92 height 48
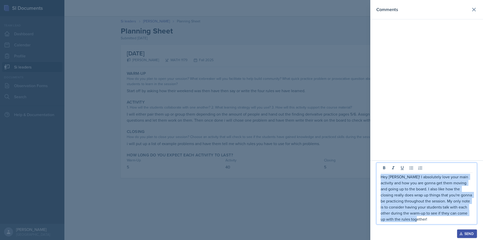
drag, startPoint x: 429, startPoint y: 221, endPoint x: 375, endPoint y: 173, distance: 71.3
click at [375, 173] on div "Hey [PERSON_NAME]! I absolutely love your main activity and how you are gonna g…" at bounding box center [427, 200] width 113 height 80
copy p "Hey [PERSON_NAME]! I absolutely love your main activity and how you are gonna g…"
click at [440, 192] on p "Hey [PERSON_NAME]! I absolutely love your main activity and how you are gonna g…" at bounding box center [427, 198] width 92 height 48
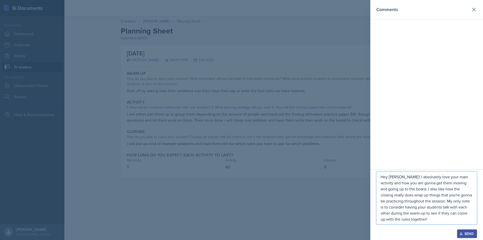
click at [468, 231] on div "Send" at bounding box center [467, 234] width 13 height 4
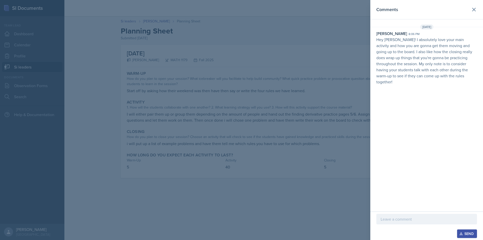
drag, startPoint x: 228, startPoint y: 137, endPoint x: 222, endPoint y: 132, distance: 8.0
click at [228, 137] on div at bounding box center [241, 120] width 483 height 240
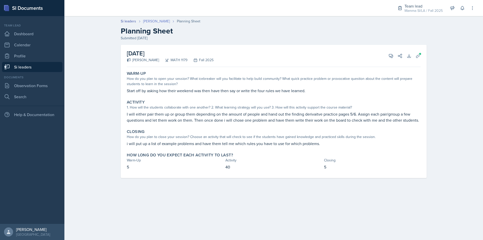
click at [159, 23] on link "[PERSON_NAME]" at bounding box center [156, 21] width 27 height 5
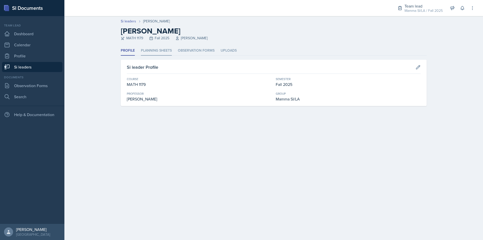
click at [170, 53] on li "Planning Sheets" at bounding box center [156, 51] width 31 height 10
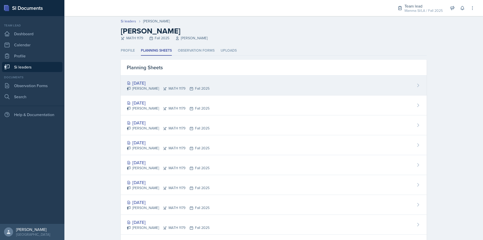
click at [208, 89] on div "[DATE] [PERSON_NAME] MATH 1179 Fall 2025" at bounding box center [274, 86] width 306 height 20
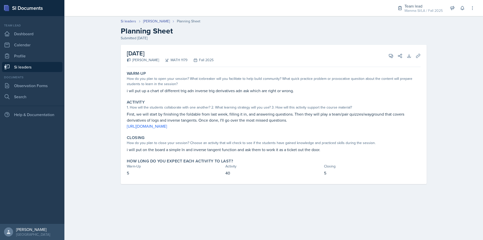
click at [47, 69] on link "Si leaders" at bounding box center [32, 67] width 60 height 10
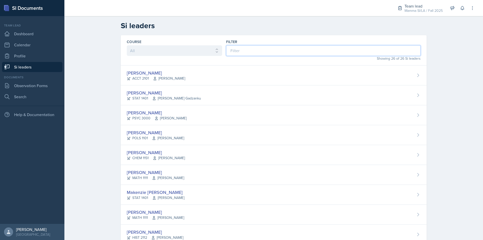
click at [254, 52] on input at bounding box center [323, 50] width 195 height 11
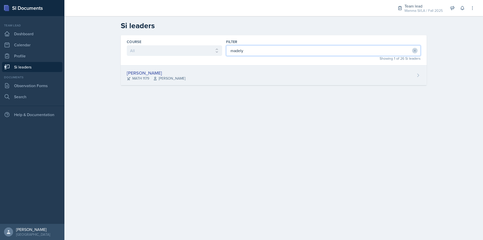
type input "madely"
click at [245, 82] on div "[PERSON_NAME] MATH 1179 [PERSON_NAME]" at bounding box center [274, 75] width 306 height 20
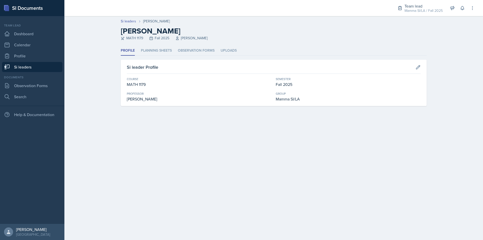
click at [147, 40] on div "MATH 1179 Fall 2025 [PERSON_NAME]" at bounding box center [274, 37] width 306 height 5
click at [153, 45] on header "Si leaders [PERSON_NAME] [PERSON_NAME] MATH 1179 Fall 2025 [PERSON_NAME]" at bounding box center [273, 31] width 419 height 30
click at [156, 50] on li "Planning Sheets" at bounding box center [156, 51] width 31 height 10
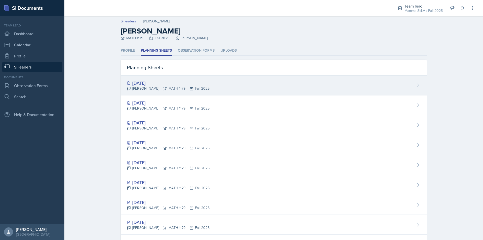
click at [184, 81] on div "[DATE]" at bounding box center [168, 83] width 83 height 7
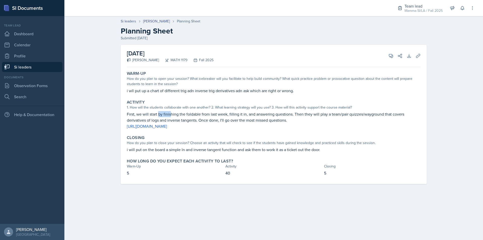
drag, startPoint x: 160, startPoint y: 115, endPoint x: 185, endPoint y: 116, distance: 24.9
click at [182, 116] on p "First, we will start by finishing the foldable from last week, filling it in, a…" at bounding box center [274, 117] width 294 height 12
click at [185, 116] on p "First, we will start by finishing the foldable from last week, filling it in, a…" at bounding box center [274, 117] width 294 height 12
drag, startPoint x: 187, startPoint y: 116, endPoint x: 205, endPoint y: 116, distance: 17.4
click at [203, 116] on p "First, we will start by finishing the foldable from last week, filling it in, a…" at bounding box center [274, 117] width 294 height 12
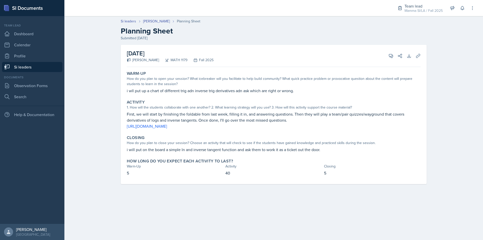
click at [206, 116] on p "First, we will start by finishing the foldable from last week, filling it in, a…" at bounding box center [274, 117] width 294 height 12
drag, startPoint x: 211, startPoint y: 116, endPoint x: 229, endPoint y: 116, distance: 17.9
click at [225, 116] on p "First, we will start by finishing the foldable from last week, filling it in, a…" at bounding box center [274, 117] width 294 height 12
click at [229, 116] on p "First, we will start by finishing the foldable from last week, filling it in, a…" at bounding box center [274, 117] width 294 height 12
click at [228, 123] on p "First, we will start by finishing the foldable from last week, filling it in, a…" at bounding box center [274, 117] width 294 height 12
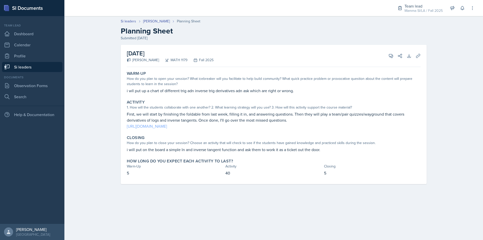
click at [167, 128] on link "[URL][DOMAIN_NAME]" at bounding box center [147, 126] width 40 height 6
click at [391, 55] on icon at bounding box center [391, 55] width 5 height 5
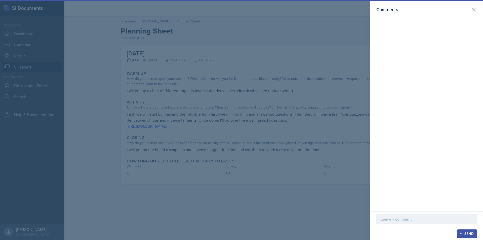
click at [402, 225] on div at bounding box center [427, 226] width 101 height 5
click at [405, 220] on p at bounding box center [427, 219] width 92 height 6
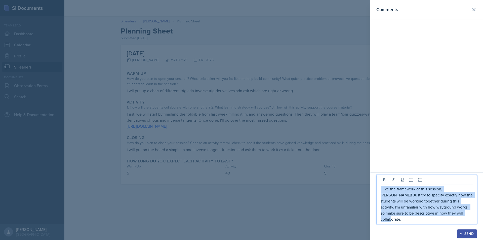
drag, startPoint x: 456, startPoint y: 217, endPoint x: 379, endPoint y: 195, distance: 80.0
click at [379, 195] on div "I like the framework of this session, [PERSON_NAME]! Just try to specify exactl…" at bounding box center [427, 200] width 101 height 50
copy p "I like the framework of this session, [PERSON_NAME]! Just try to specify exactl…"
click at [269, 148] on div at bounding box center [241, 120] width 483 height 240
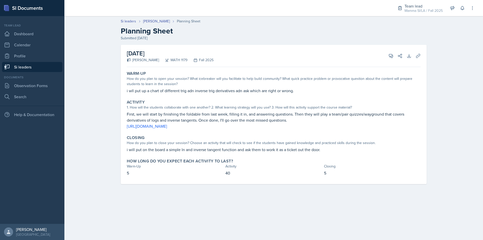
click at [46, 70] on link "Si leaders" at bounding box center [32, 67] width 60 height 10
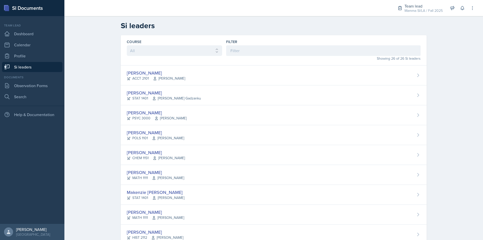
click at [245, 58] on div "Showing 26 of 26 Si leaders" at bounding box center [323, 58] width 195 height 5
click at [247, 52] on input at bounding box center [323, 50] width 195 height 11
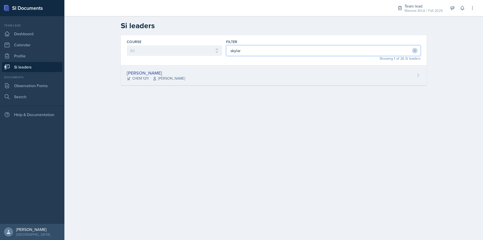
type input "skylar"
click at [220, 72] on div "[PERSON_NAME] CHEM 1211 [PERSON_NAME]" at bounding box center [274, 75] width 306 height 20
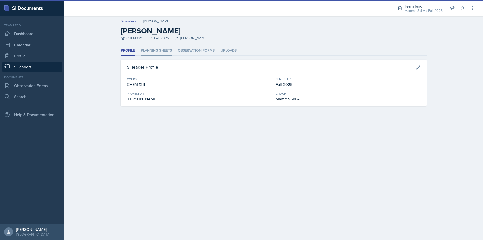
click at [149, 55] on li "Planning Sheets" at bounding box center [156, 51] width 31 height 10
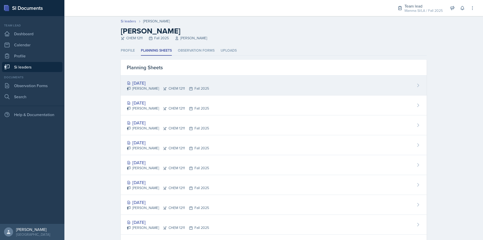
click at [210, 91] on div "[DATE] [PERSON_NAME] CHEM 1211 Fall 2025" at bounding box center [274, 86] width 306 height 20
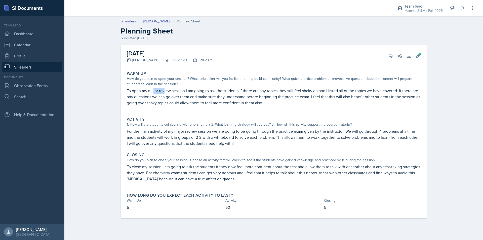
drag, startPoint x: 203, startPoint y: 92, endPoint x: 218, endPoint y: 92, distance: 15.1
click at [207, 92] on p "To open my major review session I am going to ask the students if there are any…" at bounding box center [274, 97] width 294 height 18
click at [222, 92] on p "To open my major review session I am going to ask the students if there are any…" at bounding box center [274, 97] width 294 height 18
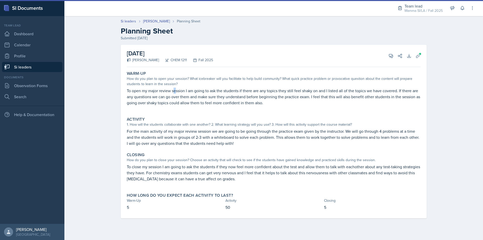
drag, startPoint x: 174, startPoint y: 90, endPoint x: 213, endPoint y: 91, distance: 38.8
click at [199, 91] on p "To open my major review session I am going to ask the students if there are any…" at bounding box center [274, 97] width 294 height 18
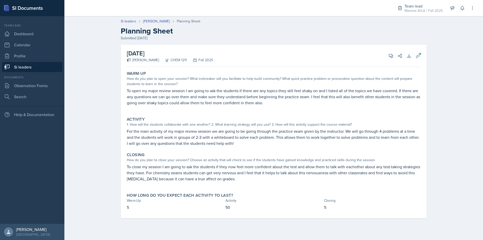
click at [213, 91] on p "To open my major review session I am going to ask the students if there are any…" at bounding box center [274, 97] width 294 height 18
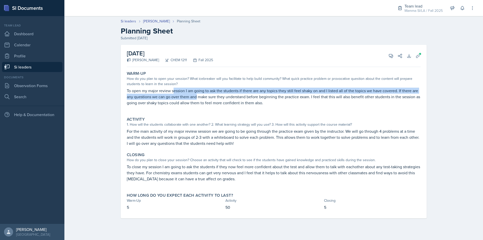
drag, startPoint x: 175, startPoint y: 92, endPoint x: 208, endPoint y: 95, distance: 33.6
click at [208, 95] on p "To open my major review session I am going to ask the students if there are any…" at bounding box center [274, 97] width 294 height 18
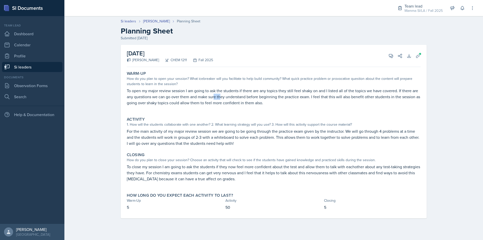
click at [221, 97] on p "To open my major review session I am going to ask the students if there are any…" at bounding box center [274, 97] width 294 height 18
drag, startPoint x: 241, startPoint y: 95, endPoint x: 271, endPoint y: 94, distance: 30.2
click at [266, 94] on p "To open my major review session I am going to ask the students if there are any…" at bounding box center [274, 97] width 294 height 18
click at [271, 94] on p "To open my major review session I am going to ask the students if there are any…" at bounding box center [274, 97] width 294 height 18
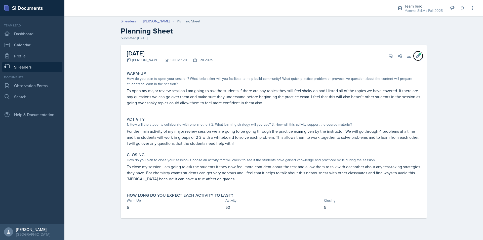
click at [420, 52] on span at bounding box center [420, 53] width 3 height 3
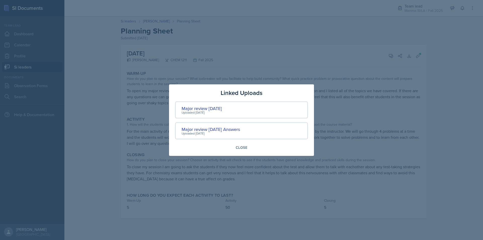
click at [441, 55] on div at bounding box center [241, 120] width 483 height 240
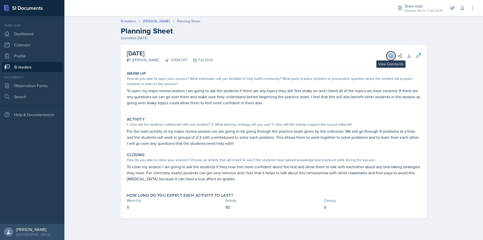
click at [391, 56] on icon at bounding box center [391, 56] width 4 height 4
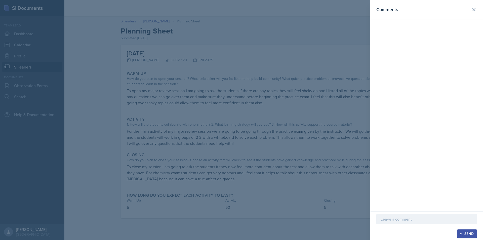
click at [407, 218] on p at bounding box center [427, 219] width 92 height 6
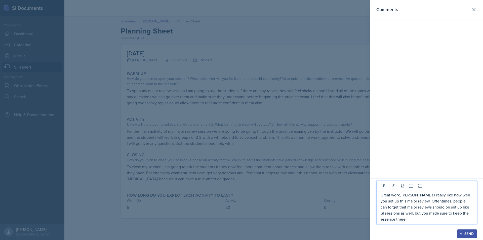
click at [473, 218] on div "Great work, [PERSON_NAME]! I really like how well you set up this major review.…" at bounding box center [427, 203] width 101 height 44
click at [454, 213] on p "Great work, [PERSON_NAME]! I really like how well you set up this major review.…" at bounding box center [427, 207] width 92 height 30
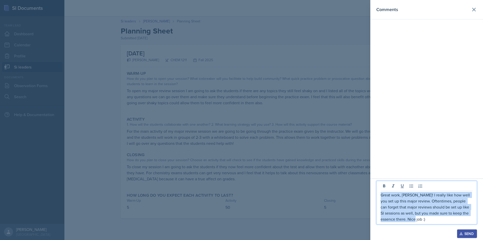
click at [454, 213] on p "Great work, [PERSON_NAME]! I really like how well you set up this major review.…" at bounding box center [427, 207] width 92 height 30
click at [439, 217] on p "Great work, [PERSON_NAME]! I really like how well you set up this major review.…" at bounding box center [427, 207] width 92 height 30
drag, startPoint x: 435, startPoint y: 218, endPoint x: 381, endPoint y: 194, distance: 59.5
click at [381, 194] on div "Great work, [PERSON_NAME]! I really like how well you set up this major review.…" at bounding box center [427, 203] width 101 height 44
click at [409, 221] on p "Great work, [PERSON_NAME]! I really like how well you set up this major review.…" at bounding box center [427, 207] width 92 height 30
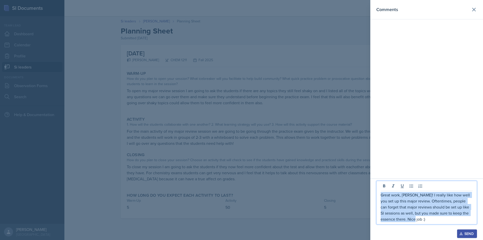
drag, startPoint x: 407, startPoint y: 222, endPoint x: 382, endPoint y: 196, distance: 36.0
click at [382, 196] on p "Great work, [PERSON_NAME]! I really like how well you set up this major review.…" at bounding box center [427, 207] width 92 height 30
copy p "Great work, [PERSON_NAME]! I really like how well you set up this major review.…"
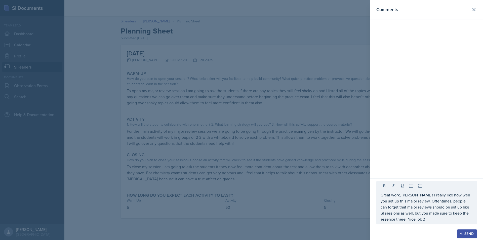
click at [171, 127] on div at bounding box center [241, 120] width 483 height 240
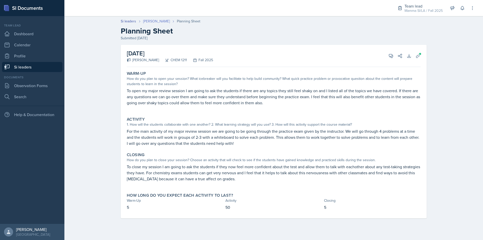
click at [161, 19] on link "[PERSON_NAME]" at bounding box center [156, 21] width 27 height 5
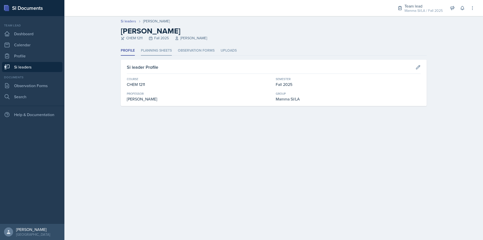
click at [169, 47] on li "Planning Sheets" at bounding box center [156, 51] width 31 height 10
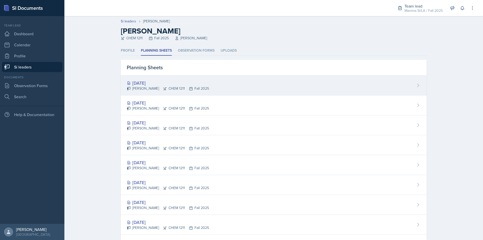
click at [205, 87] on div "[DATE] [PERSON_NAME] CHEM 1211 Fall 2025" at bounding box center [274, 86] width 306 height 20
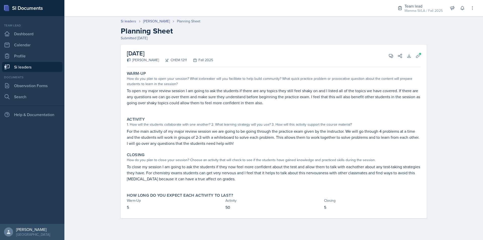
click at [42, 70] on link "Si leaders" at bounding box center [32, 67] width 60 height 10
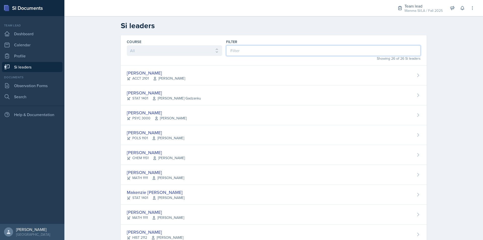
click at [259, 51] on input at bounding box center [323, 50] width 195 height 11
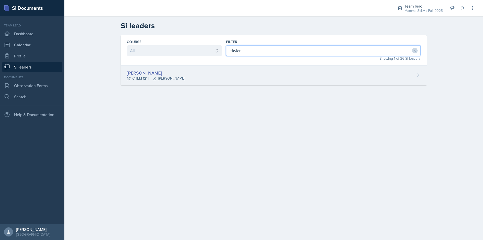
type input "skylar"
click at [245, 66] on div "[PERSON_NAME] CHEM 1211 [PERSON_NAME]" at bounding box center [274, 75] width 306 height 20
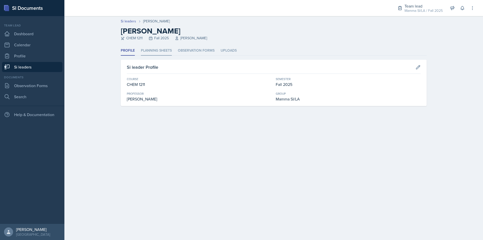
click at [166, 50] on li "Planning Sheets" at bounding box center [156, 51] width 31 height 10
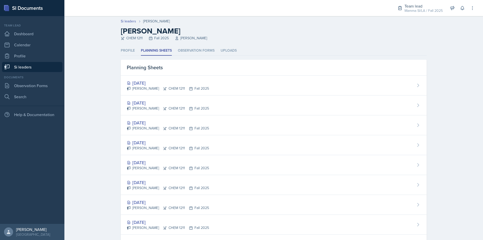
drag, startPoint x: 31, startPoint y: 69, endPoint x: 41, endPoint y: 69, distance: 9.8
click at [31, 69] on link "Si leaders" at bounding box center [32, 67] width 60 height 10
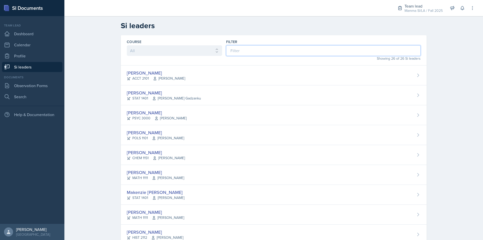
click at [247, 48] on input at bounding box center [323, 50] width 195 height 11
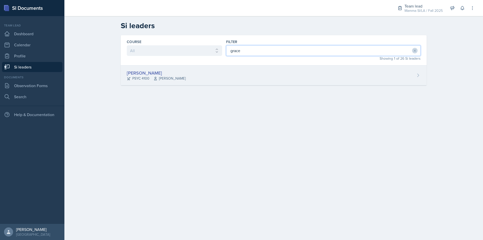
type input "grace"
click at [216, 70] on div "[PERSON_NAME] PSYC 4100 [PERSON_NAME] Story" at bounding box center [274, 75] width 306 height 20
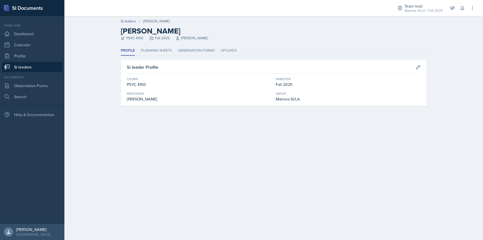
click at [156, 57] on div "Profile Planning Sheets Observation Forms Uploads Profile Planning Sheets Obser…" at bounding box center [274, 76] width 306 height 60
click at [160, 51] on li "Planning Sheets" at bounding box center [156, 51] width 31 height 10
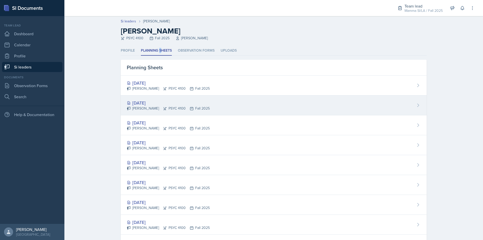
click at [191, 106] on div "[PERSON_NAME] PSYC 4100 Fall 2025" at bounding box center [168, 108] width 83 height 5
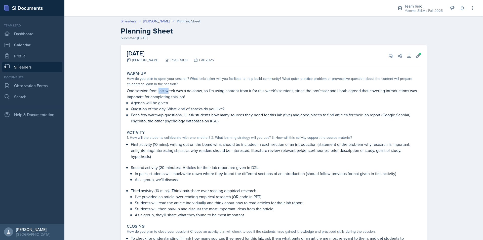
click at [168, 91] on p "One session from last week was a no-show, so I'm using content from it for this…" at bounding box center [274, 94] width 294 height 12
click at [394, 54] on button "View Comments" at bounding box center [391, 55] width 9 height 9
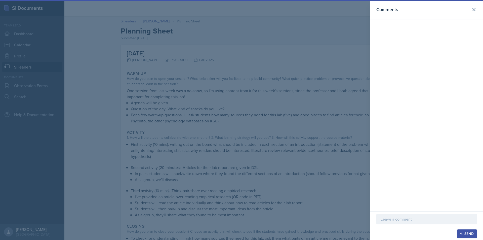
click at [412, 223] on div at bounding box center [427, 219] width 101 height 11
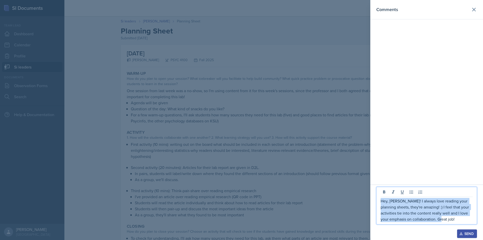
drag, startPoint x: 452, startPoint y: 218, endPoint x: 379, endPoint y: 203, distance: 74.0
click at [379, 203] on div "Hey, [PERSON_NAME]! I always love reading your planning sheets, they're amazing…" at bounding box center [427, 206] width 101 height 38
copy p "Hey, [PERSON_NAME]! I always love reading your planning sheets, they're amazing…"
click at [455, 213] on p "Hey, [PERSON_NAME]! I always love reading your planning sheets, they're amazing…" at bounding box center [427, 210] width 92 height 24
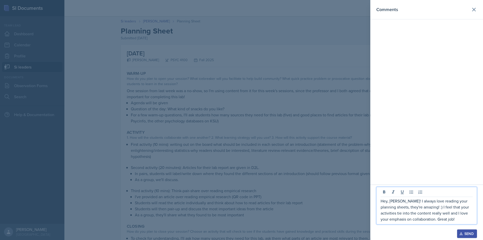
click at [452, 218] on p "Hey, [PERSON_NAME]! I always love reading your planning sheets, they're amazing…" at bounding box center [427, 210] width 92 height 24
click at [465, 231] on div "Send" at bounding box center [467, 234] width 13 height 4
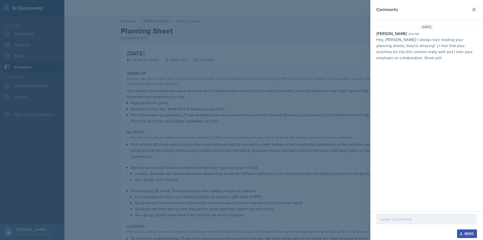
click at [164, 116] on div at bounding box center [241, 120] width 483 height 240
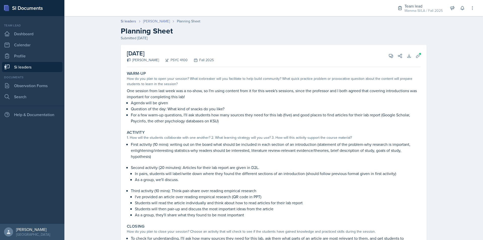
click at [154, 23] on link "[PERSON_NAME]" at bounding box center [156, 21] width 27 height 5
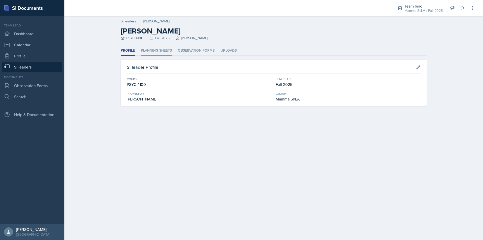
click at [158, 49] on li "Planning Sheets" at bounding box center [156, 51] width 31 height 10
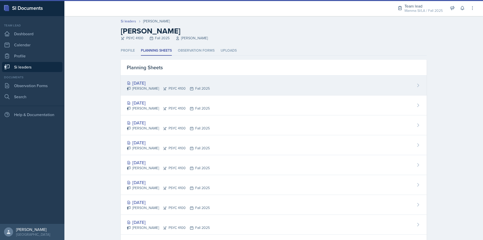
click at [194, 85] on div "[DATE]" at bounding box center [168, 83] width 83 height 7
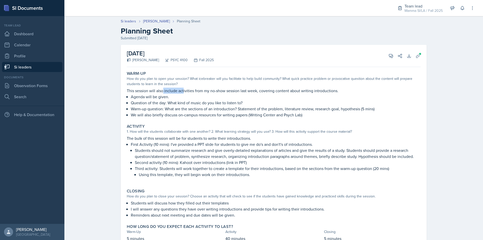
drag, startPoint x: 162, startPoint y: 89, endPoint x: 188, endPoint y: 90, distance: 25.7
click at [187, 90] on p "This session will also include activities from my no-show session last week, co…" at bounding box center [274, 91] width 294 height 6
click at [188, 90] on p "This session will also include activities from my no-show session last week, co…" at bounding box center [274, 91] width 294 height 6
click at [189, 90] on p "This session will also include activities from my no-show session last week, co…" at bounding box center [274, 91] width 294 height 6
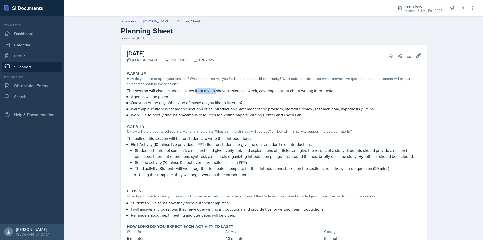
drag, startPoint x: 194, startPoint y: 90, endPoint x: 229, endPoint y: 94, distance: 35.7
click at [229, 94] on div "This session will also include activities from my no-show session last week, co…" at bounding box center [274, 103] width 294 height 30
click at [230, 94] on p "Agenda will be given." at bounding box center [276, 97] width 290 height 6
drag, startPoint x: 265, startPoint y: 88, endPoint x: 295, endPoint y: 88, distance: 30.0
click at [294, 88] on p "This session will also include activities from my no-show session last week, co…" at bounding box center [274, 91] width 294 height 6
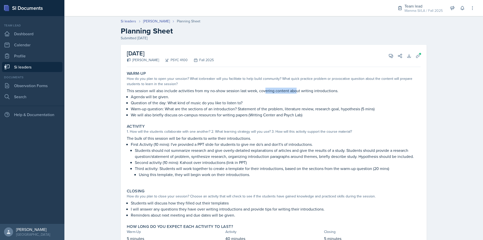
click at [295, 88] on p "This session will also include activities from my no-show session last week, co…" at bounding box center [274, 91] width 294 height 6
drag, startPoint x: 292, startPoint y: 88, endPoint x: 318, endPoint y: 91, distance: 26.4
click at [306, 89] on p "This session will also include activities from my no-show session last week, co…" at bounding box center [274, 91] width 294 height 6
click at [318, 91] on p "This session will also include activities from my no-show session last week, co…" at bounding box center [274, 91] width 294 height 6
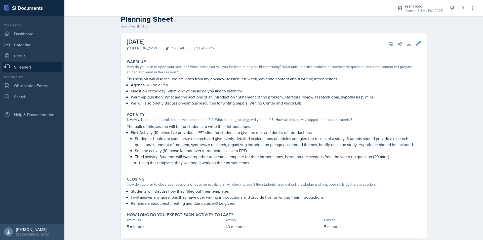
scroll to position [22, 0]
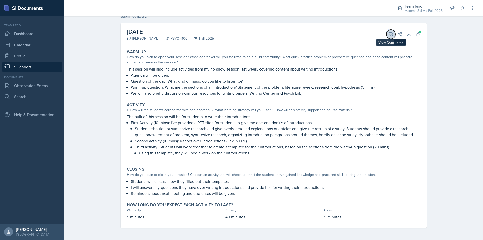
click at [391, 34] on icon at bounding box center [391, 34] width 4 height 4
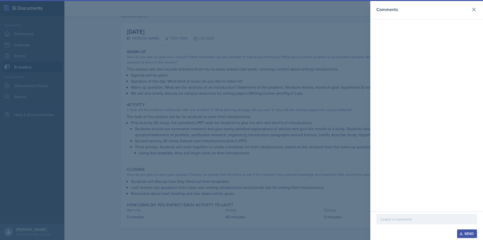
drag, startPoint x: 422, startPoint y: 219, endPoint x: 420, endPoint y: 217, distance: 2.6
click at [421, 219] on p at bounding box center [427, 219] width 92 height 6
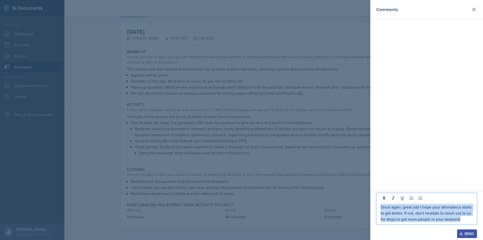
drag, startPoint x: 467, startPoint y: 220, endPoint x: 382, endPoint y: 207, distance: 86.0
click at [382, 207] on p "Once again, great job! I hope your attendance starts to get better. If not, don…" at bounding box center [427, 213] width 92 height 18
copy p "Once again, great job! I hope your attendance starts to get better. If not, don…"
click at [472, 231] on div "Send" at bounding box center [467, 234] width 13 height 4
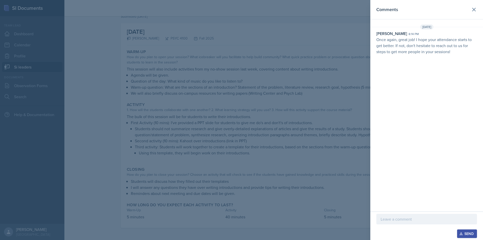
click at [249, 105] on div at bounding box center [241, 120] width 483 height 240
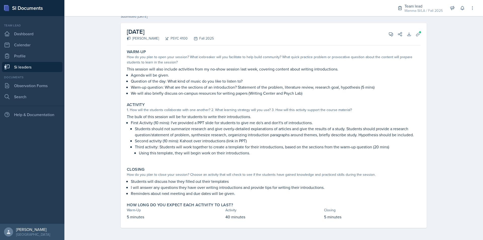
click at [38, 65] on link "Si leaders" at bounding box center [32, 67] width 60 height 10
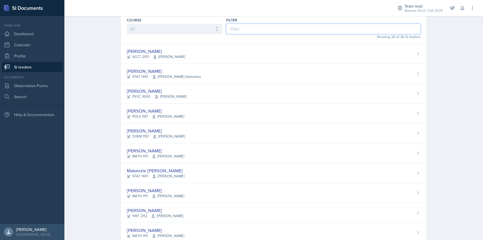
click at [242, 30] on input at bounding box center [323, 29] width 195 height 11
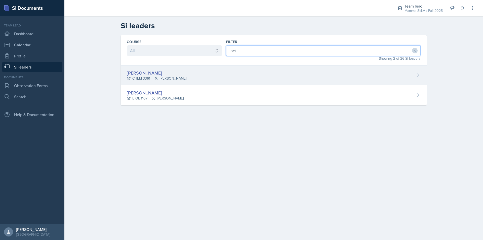
type input "oct"
click at [182, 75] on div "[PERSON_NAME] CHEM 3361 [PERSON_NAME]" at bounding box center [274, 75] width 306 height 20
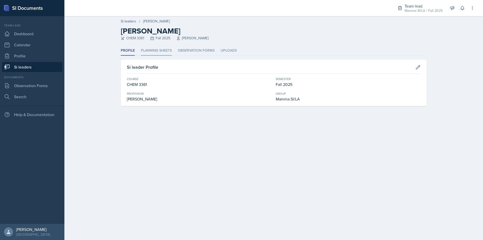
click at [156, 50] on li "Planning Sheets" at bounding box center [156, 51] width 31 height 10
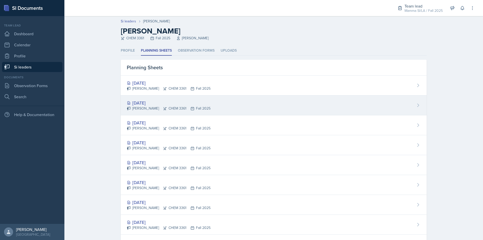
click at [181, 107] on div "[PERSON_NAME] CHEM 3361 Fall 2025" at bounding box center [169, 108] width 84 height 5
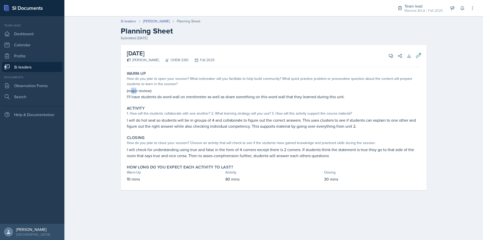
click at [149, 93] on p "(major review)" at bounding box center [274, 91] width 294 height 6
click at [153, 93] on p "(major review)" at bounding box center [274, 91] width 294 height 6
drag, startPoint x: 135, startPoint y: 92, endPoint x: 160, endPoint y: 92, distance: 25.2
click at [151, 92] on p "(major review)" at bounding box center [274, 91] width 294 height 6
click at [161, 92] on p "(major review)" at bounding box center [274, 91] width 294 height 6
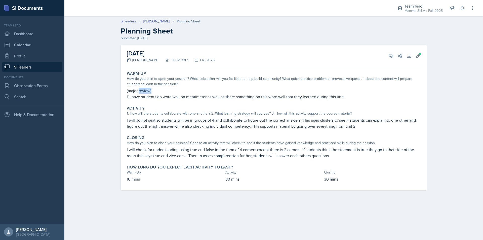
drag, startPoint x: 159, startPoint y: 92, endPoint x: 175, endPoint y: 92, distance: 16.4
click at [171, 92] on p "(major review)" at bounding box center [274, 91] width 294 height 6
click at [175, 92] on p "(major review)" at bounding box center [274, 91] width 294 height 6
drag, startPoint x: 207, startPoint y: 97, endPoint x: 221, endPoint y: 97, distance: 13.8
click at [221, 97] on p "I'll have students do word wall on mentimeter as well as share something on thi…" at bounding box center [274, 97] width 294 height 6
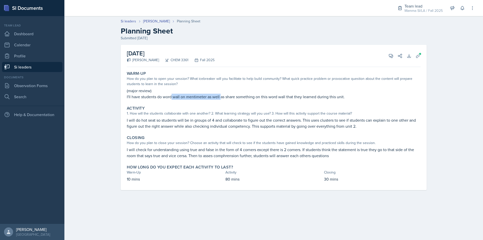
click at [221, 97] on p "I'll have students do word wall on mentimeter as well as share something on thi…" at bounding box center [274, 97] width 294 height 6
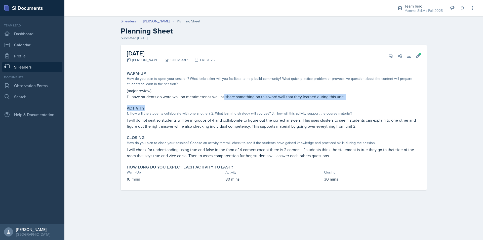
drag, startPoint x: 258, startPoint y: 100, endPoint x: 282, endPoint y: 102, distance: 24.2
click at [275, 102] on div "Warm-Up How do you plan to open your session? What icebreaker will you facilita…" at bounding box center [274, 129] width 294 height 121
click at [282, 102] on div "Warm-Up How do you plan to open your session? What icebreaker will you facilita…" at bounding box center [274, 129] width 294 height 121
drag, startPoint x: 320, startPoint y: 94, endPoint x: 325, endPoint y: 94, distance: 4.3
click at [325, 94] on p "I'll have students do word wall on mentimeter as well as share something on thi…" at bounding box center [274, 97] width 294 height 6
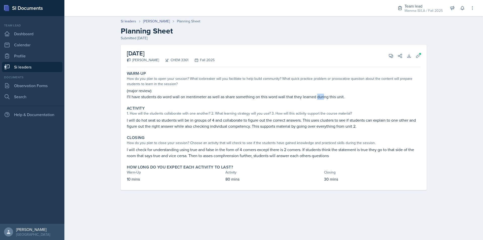
click at [325, 94] on p "I'll have students do word wall on mentimeter as well as share something on thi…" at bounding box center [274, 97] width 294 height 6
drag, startPoint x: 314, startPoint y: 94, endPoint x: 335, endPoint y: 96, distance: 21.0
click at [328, 96] on p "I'll have students do word wall on mentimeter as well as share something on thi…" at bounding box center [274, 97] width 294 height 6
click at [336, 96] on p "I'll have students do word wall on mentimeter as well as share something on thi…" at bounding box center [274, 97] width 294 height 6
drag, startPoint x: 326, startPoint y: 96, endPoint x: 331, endPoint y: 97, distance: 4.8
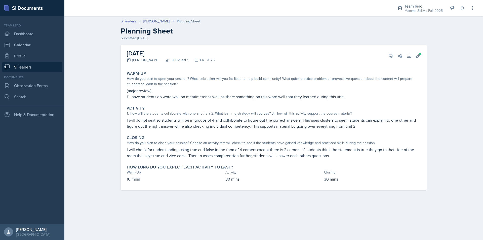
click at [326, 96] on p "I'll have students do word wall on mentimeter as well as share something on thi…" at bounding box center [274, 97] width 294 height 6
click at [331, 97] on p "I'll have students do word wall on mentimeter as well as share something on thi…" at bounding box center [274, 97] width 294 height 6
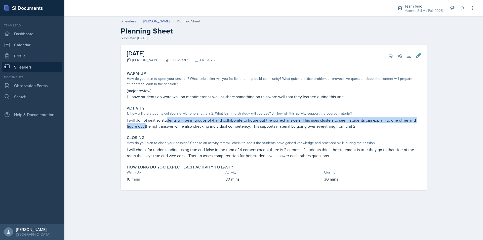
drag, startPoint x: 156, startPoint y: 123, endPoint x: 167, endPoint y: 123, distance: 10.6
click at [167, 123] on p "I will do hot seat so students will be in groups of 4 and collaborate to figure…" at bounding box center [274, 123] width 294 height 12
click at [167, 122] on p "I will do hot seat so students will be in groups of 4 and collaborate to figure…" at bounding box center [274, 123] width 294 height 12
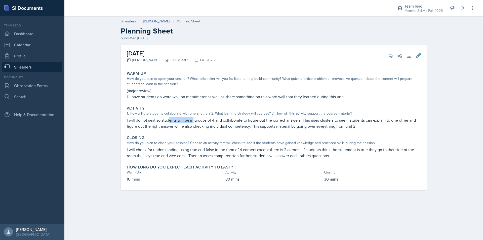
drag, startPoint x: 172, startPoint y: 122, endPoint x: 193, endPoint y: 122, distance: 20.9
click at [193, 122] on p "I will do hot seat so students will be in groups of 4 and collaborate to figure…" at bounding box center [274, 123] width 294 height 12
drag, startPoint x: 191, startPoint y: 122, endPoint x: 214, endPoint y: 123, distance: 22.9
click at [210, 123] on p "I will do hot seat so students will be in groups of 4 and collaborate to figure…" at bounding box center [274, 123] width 294 height 12
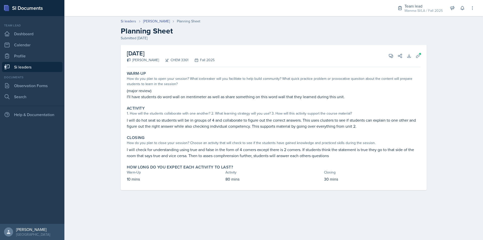
click at [214, 123] on p "I will do hot seat so students will be in groups of 4 and collaborate to figure…" at bounding box center [274, 123] width 294 height 12
drag, startPoint x: 214, startPoint y: 123, endPoint x: 246, endPoint y: 126, distance: 31.6
click at [246, 126] on p "I will do hot seat so students will be in groups of 4 and collaborate to figure…" at bounding box center [274, 123] width 294 height 12
drag, startPoint x: 246, startPoint y: 126, endPoint x: 274, endPoint y: 126, distance: 27.9
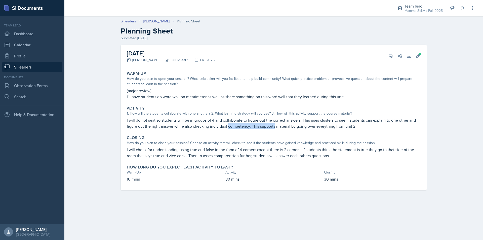
click at [274, 126] on p "I will do hot seat so students will be in groups of 4 and collaborate to figure…" at bounding box center [274, 123] width 294 height 12
click at [273, 126] on p "I will do hot seat so students will be in groups of 4 and collaborate to figure…" at bounding box center [274, 123] width 294 height 12
click at [275, 126] on p "I will do hot seat so students will be in groups of 4 and collaborate to figure…" at bounding box center [274, 123] width 294 height 12
drag, startPoint x: 275, startPoint y: 126, endPoint x: 285, endPoint y: 126, distance: 9.3
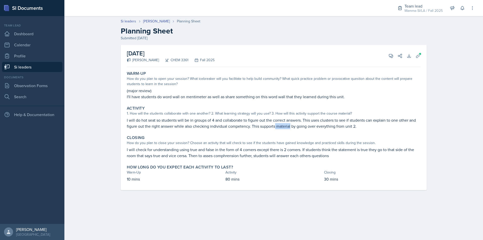
click at [285, 126] on p "I will do hot seat so students will be in groups of 4 and collaborate to figure…" at bounding box center [274, 123] width 294 height 12
click at [286, 126] on p "I will do hot seat so students will be in groups of 4 and collaborate to figure…" at bounding box center [274, 123] width 294 height 12
drag, startPoint x: 285, startPoint y: 125, endPoint x: 300, endPoint y: 126, distance: 14.1
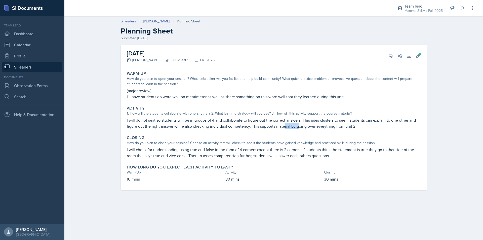
click at [300, 126] on p "I will do hot seat so students will be in groups of 4 and collaborate to figure…" at bounding box center [274, 123] width 294 height 12
drag, startPoint x: 309, startPoint y: 123, endPoint x: 333, endPoint y: 123, distance: 23.4
click at [321, 123] on p "I will do hot seat so students will be in groups of 4 and collaborate to figure…" at bounding box center [274, 123] width 294 height 12
click at [333, 123] on p "I will do hot seat so students will be in groups of 4 and collaborate to figure…" at bounding box center [274, 123] width 294 height 12
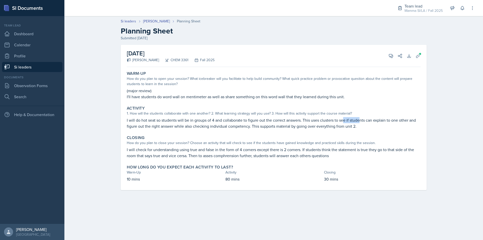
drag, startPoint x: 351, startPoint y: 121, endPoint x: 362, endPoint y: 122, distance: 10.6
click at [361, 122] on p "I will do hot seat so students will be in groups of 4 and collaborate to figure…" at bounding box center [274, 123] width 294 height 12
click at [362, 122] on p "I will do hot seat so students will be in groups of 4 and collaborate to figure…" at bounding box center [274, 123] width 294 height 12
click at [393, 54] on span at bounding box center [393, 54] width 3 height 3
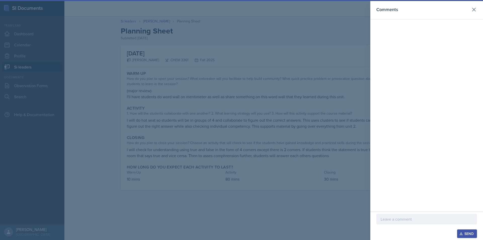
click at [416, 228] on div at bounding box center [427, 226] width 101 height 5
click at [419, 219] on p at bounding box center [427, 219] width 92 height 6
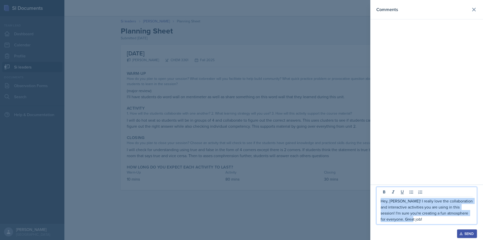
drag, startPoint x: 424, startPoint y: 219, endPoint x: 379, endPoint y: 202, distance: 47.6
click at [379, 202] on div "Hey, [PERSON_NAME]! I really love the collaboration and interactive activities …" at bounding box center [427, 206] width 101 height 38
copy p "Hey, [PERSON_NAME]! I really love the collaboration and interactive activities …"
click at [471, 231] on div "Send" at bounding box center [467, 234] width 13 height 4
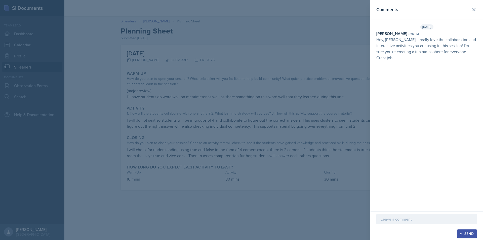
click at [333, 83] on div at bounding box center [241, 120] width 483 height 240
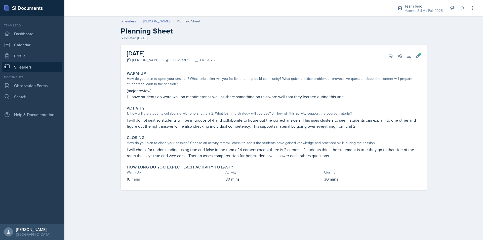
click at [159, 20] on link "[PERSON_NAME]" at bounding box center [156, 21] width 27 height 5
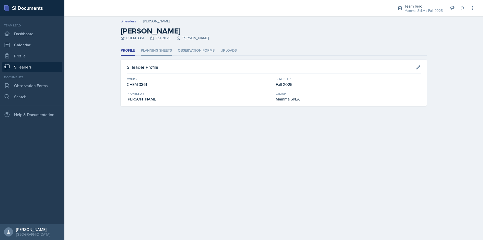
click at [170, 47] on li "Planning Sheets" at bounding box center [156, 51] width 31 height 10
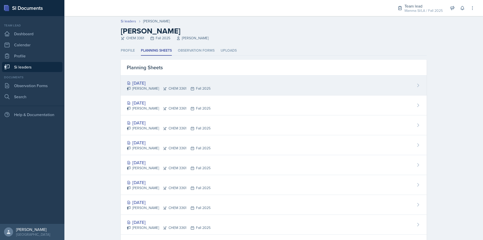
click at [175, 84] on div "[DATE]" at bounding box center [169, 83] width 84 height 7
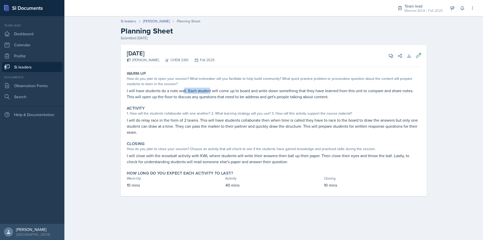
drag, startPoint x: 184, startPoint y: 90, endPoint x: 210, endPoint y: 91, distance: 26.4
click at [210, 91] on p "I will have students do a note wall. Each student will come up to board and wri…" at bounding box center [274, 94] width 294 height 12
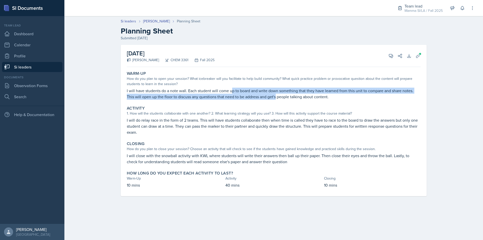
drag, startPoint x: 262, startPoint y: 93, endPoint x: 277, endPoint y: 94, distance: 14.4
click at [277, 94] on p "I will have students do a note wall. Each student will come up to board and wri…" at bounding box center [274, 94] width 294 height 12
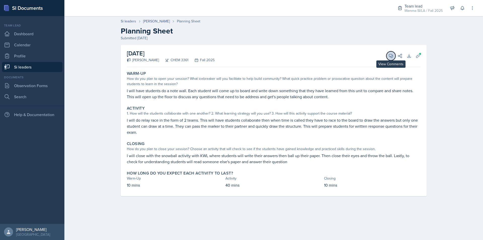
click at [390, 58] on icon at bounding box center [391, 55] width 5 height 5
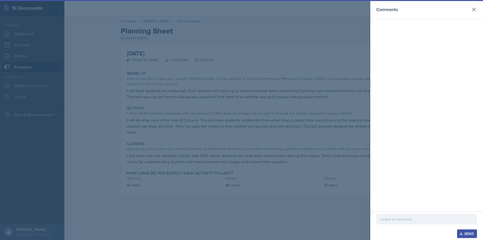
click at [416, 222] on p at bounding box center [427, 219] width 92 height 6
click at [432, 223] on div at bounding box center [427, 214] width 101 height 19
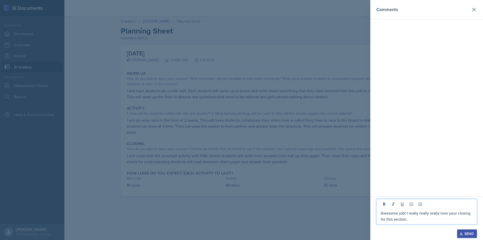
click at [435, 215] on p "Awesome job! I really really really love your closing for this section." at bounding box center [427, 216] width 92 height 12
click at [433, 222] on p "Awesome job! I really really REALLY love your closing for this section." at bounding box center [427, 216] width 92 height 12
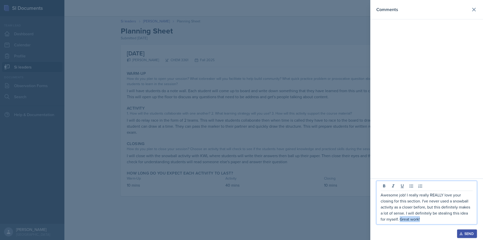
drag, startPoint x: 426, startPoint y: 219, endPoint x: 400, endPoint y: 220, distance: 25.9
click at [400, 220] on p "Awesome job! I really really REALLY love your closing for this section. I've ne…" at bounding box center [427, 207] width 92 height 30
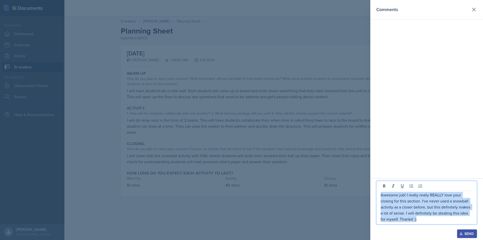
drag, startPoint x: 425, startPoint y: 221, endPoint x: 382, endPoint y: 195, distance: 50.2
click at [382, 195] on p "Awesome job! I really really REALLY love your closing for this section. I've ne…" at bounding box center [427, 207] width 92 height 30
copy p "Awesome job! I really really REALLY love your closing for this section. I've ne…"
click at [440, 212] on p "Awesome job! I really really REALLY love your closing for this section. I've ne…" at bounding box center [427, 207] width 92 height 30
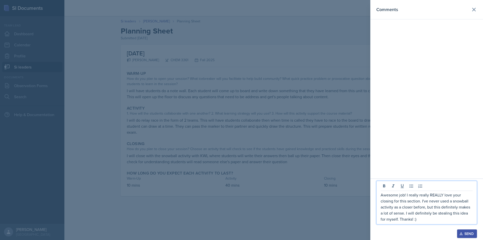
click at [458, 231] on button "Send" at bounding box center [467, 233] width 20 height 9
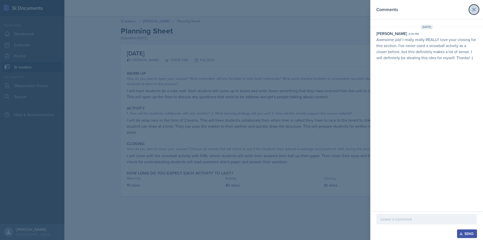
click at [472, 12] on icon at bounding box center [474, 10] width 6 height 6
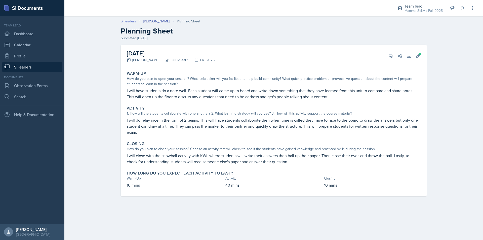
click at [131, 21] on link "Si leaders" at bounding box center [128, 21] width 15 height 5
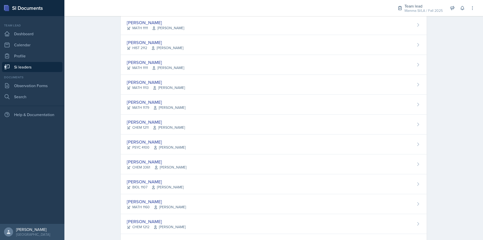
scroll to position [227, 0]
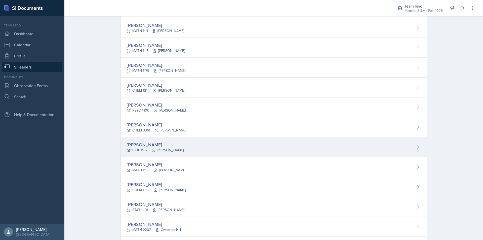
click at [184, 148] on span "[PERSON_NAME]" at bounding box center [168, 150] width 32 height 5
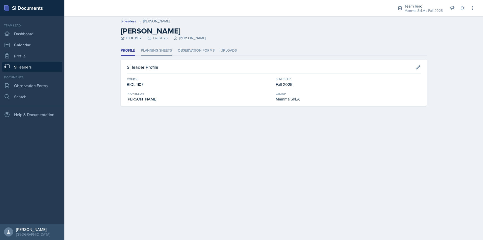
click at [161, 54] on li "Planning Sheets" at bounding box center [156, 51] width 31 height 10
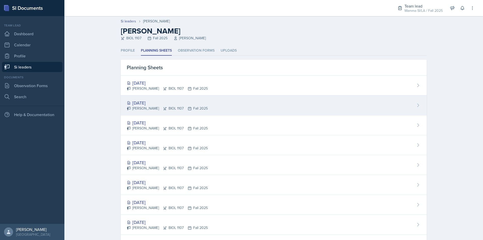
click at [169, 107] on div "[PERSON_NAME] BIOL 1107 Fall 2025" at bounding box center [167, 108] width 81 height 5
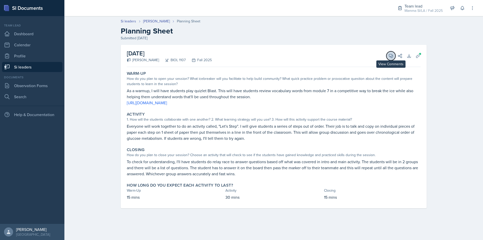
click at [393, 59] on button "View Comments" at bounding box center [391, 55] width 9 height 9
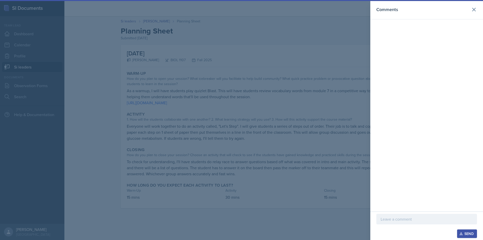
click at [417, 218] on p at bounding box center [427, 219] width 92 height 6
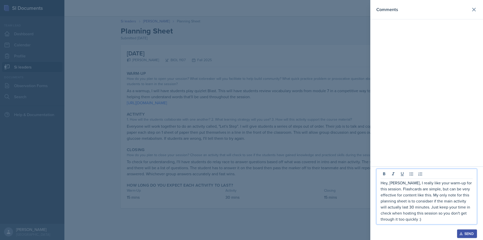
click at [422, 201] on p "Hey, [PERSON_NAME], I really like your warm-up for this session. Flashcards are…" at bounding box center [427, 201] width 92 height 42
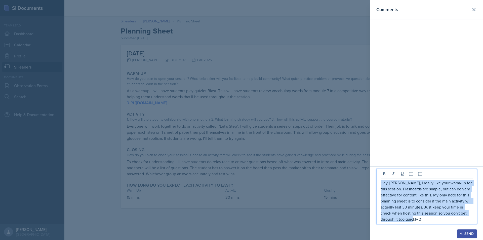
drag, startPoint x: 430, startPoint y: 221, endPoint x: 379, endPoint y: 179, distance: 66.0
click at [379, 179] on div "Hey, [PERSON_NAME], I really like your warm-up for this session. Flashcards are…" at bounding box center [427, 197] width 101 height 56
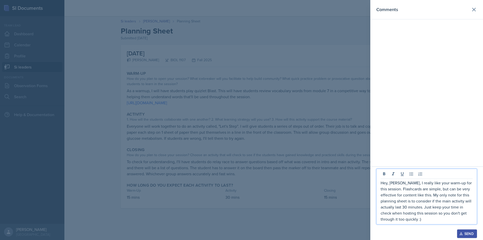
click at [436, 222] on div "Hey, [PERSON_NAME], I really like your warm-up for this session. Flashcards are…" at bounding box center [427, 197] width 101 height 56
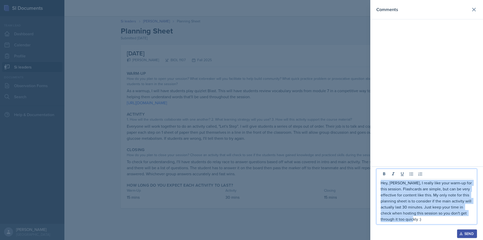
click at [438, 220] on p "Hey, [PERSON_NAME], I really like your warm-up for this session. Flashcards are…" at bounding box center [427, 201] width 92 height 42
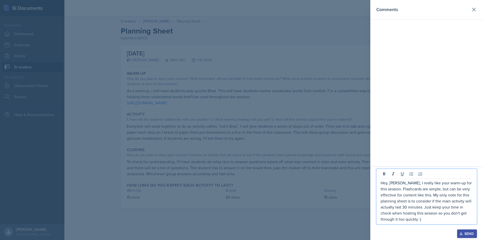
click at [463, 231] on button "Send" at bounding box center [467, 233] width 20 height 9
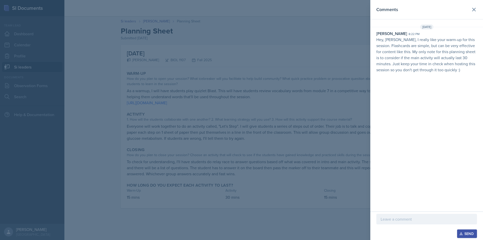
click at [249, 157] on div at bounding box center [241, 120] width 483 height 240
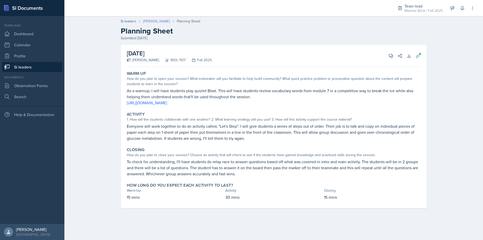
click at [158, 23] on link "[PERSON_NAME]" at bounding box center [156, 21] width 27 height 5
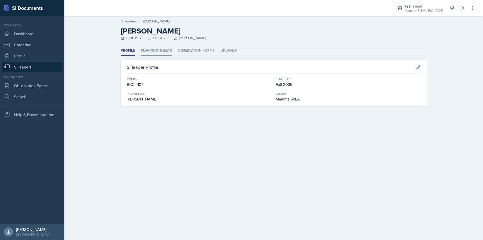
click at [160, 47] on li "Planning Sheets" at bounding box center [156, 51] width 31 height 10
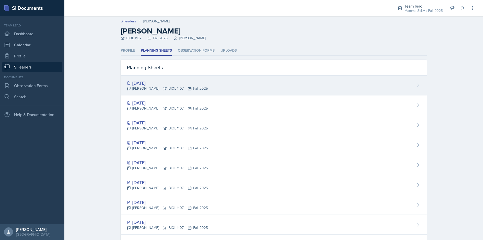
click at [175, 84] on div "[DATE]" at bounding box center [167, 83] width 81 height 7
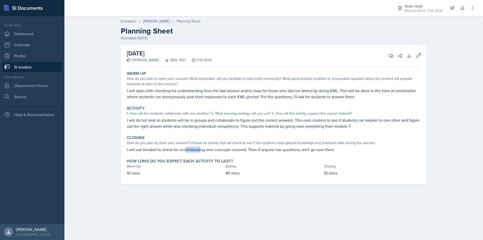
drag, startPoint x: 192, startPoint y: 151, endPoint x: 212, endPoint y: 151, distance: 20.1
click at [207, 151] on p "I will use blooket to check for understanding over concepts covered. Then if an…" at bounding box center [274, 149] width 294 height 6
click at [212, 151] on p "I will use blooket to check for understanding over concepts covered. Then if an…" at bounding box center [274, 149] width 294 height 6
click at [390, 58] on button "View Comments" at bounding box center [391, 55] width 9 height 9
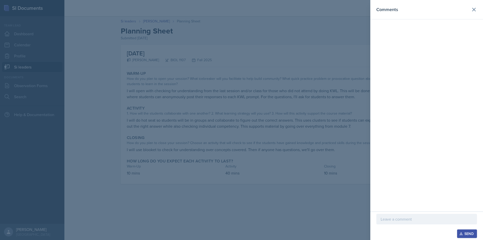
click at [390, 223] on div at bounding box center [427, 219] width 101 height 11
click at [333, 185] on div at bounding box center [241, 120] width 483 height 240
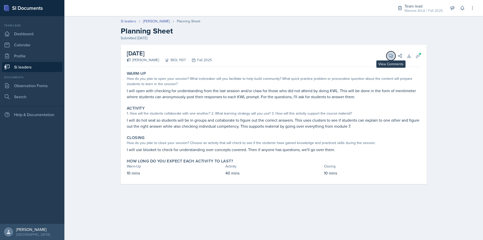
click at [390, 56] on icon at bounding box center [391, 55] width 5 height 5
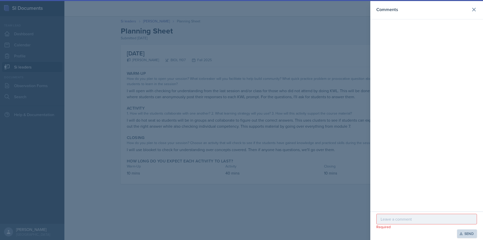
click at [417, 218] on p at bounding box center [427, 219] width 92 height 6
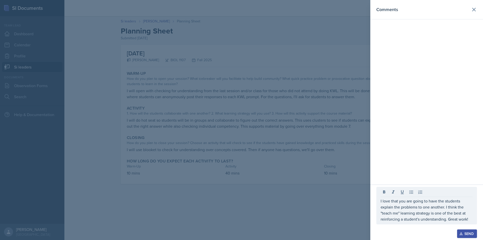
drag, startPoint x: 378, startPoint y: 201, endPoint x: 420, endPoint y: 208, distance: 42.8
click at [420, 207] on div "I love that you are going to have the students explain the problems to one anot…" at bounding box center [427, 206] width 101 height 38
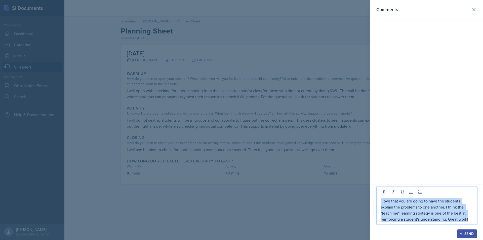
drag, startPoint x: 469, startPoint y: 220, endPoint x: 380, endPoint y: 200, distance: 90.9
click at [380, 200] on div "I love that you are going to have the students explain the problems to one anot…" at bounding box center [427, 206] width 101 height 38
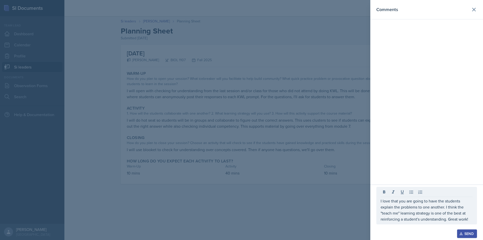
click at [191, 99] on div at bounding box center [241, 120] width 483 height 240
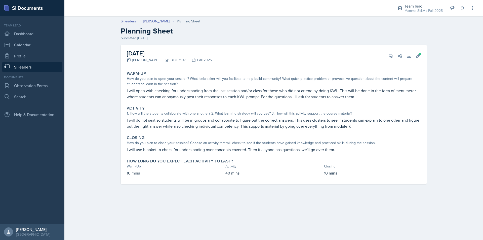
click at [35, 64] on link "Si leaders" at bounding box center [32, 67] width 60 height 10
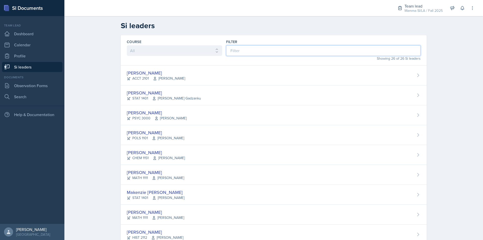
click at [234, 49] on input at bounding box center [323, 50] width 195 height 11
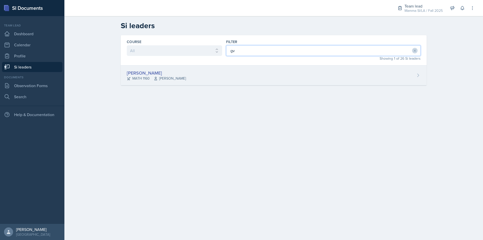
type input "gv"
click at [225, 73] on div "[PERSON_NAME] MATH 1160 [PERSON_NAME]" at bounding box center [274, 75] width 306 height 20
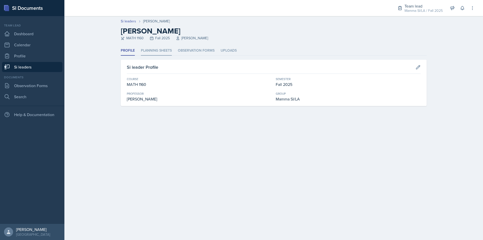
click at [153, 48] on li "Planning Sheets" at bounding box center [156, 51] width 31 height 10
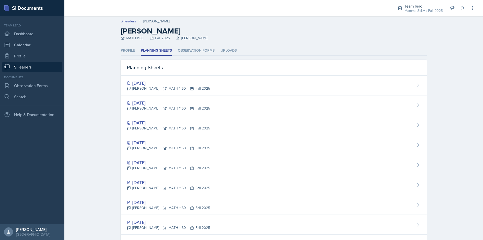
click at [23, 62] on link "Si leaders" at bounding box center [32, 67] width 60 height 10
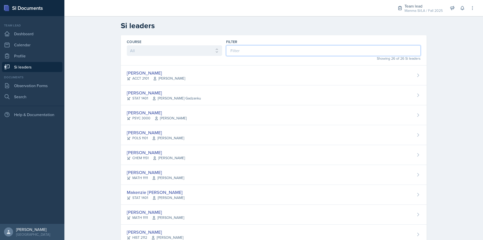
click at [253, 49] on input at bounding box center [323, 50] width 195 height 11
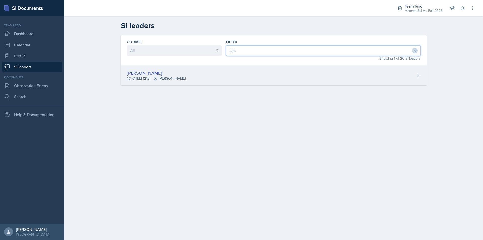
type input "gia"
click at [236, 73] on div "[PERSON_NAME] CHEM 1212 [PERSON_NAME]" at bounding box center [274, 75] width 306 height 20
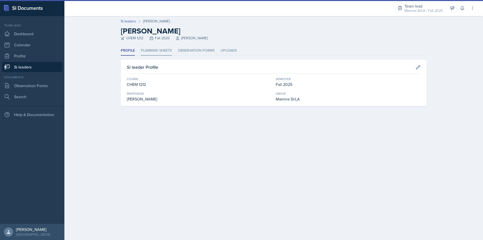
click at [162, 52] on li "Planning Sheets" at bounding box center [156, 51] width 31 height 10
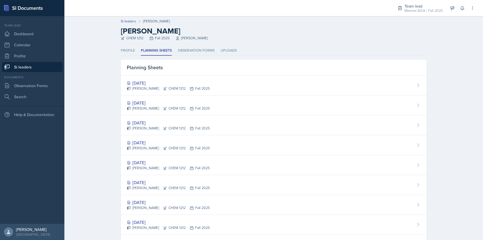
click at [55, 68] on link "Si leaders" at bounding box center [32, 67] width 60 height 10
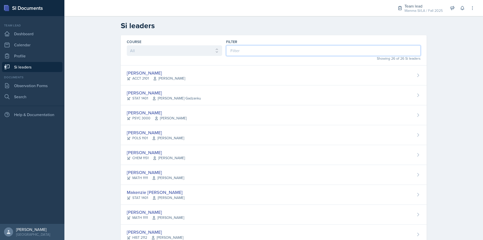
click at [239, 55] on input at bounding box center [323, 50] width 195 height 11
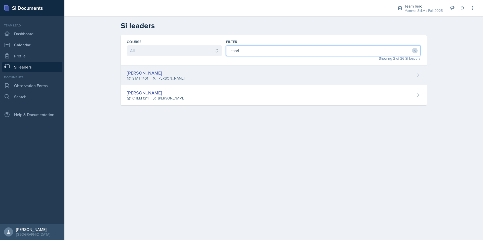
type input "charl"
click at [210, 76] on div "[PERSON_NAME] STAT 1401 [PERSON_NAME]" at bounding box center [274, 75] width 306 height 20
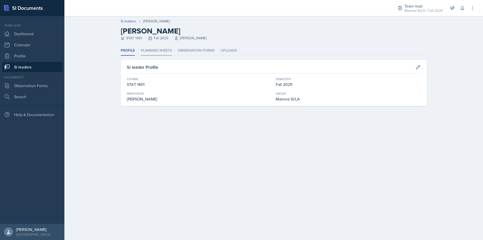
click at [160, 54] on li "Planning Sheets" at bounding box center [156, 51] width 31 height 10
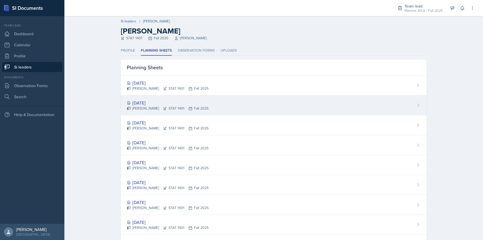
click at [165, 108] on div "[PERSON_NAME] STAT 1401 Fall 2025" at bounding box center [168, 108] width 82 height 5
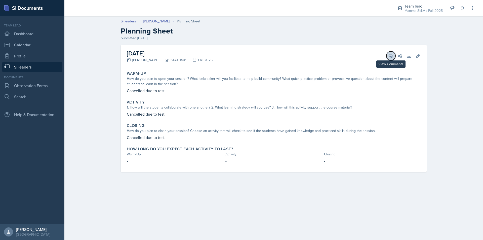
click at [394, 55] on button "View Comments" at bounding box center [391, 55] width 9 height 9
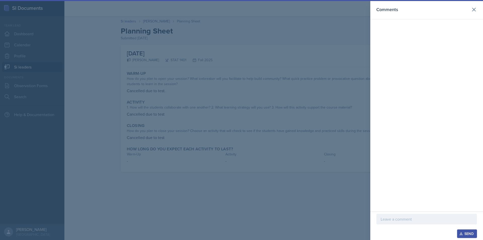
click at [398, 212] on div "Send" at bounding box center [427, 225] width 113 height 28
click at [400, 213] on div "Send" at bounding box center [427, 225] width 113 height 28
click at [406, 227] on div at bounding box center [427, 226] width 101 height 5
click at [400, 212] on div "Send" at bounding box center [427, 225] width 113 height 28
click at [399, 220] on p at bounding box center [427, 219] width 92 height 6
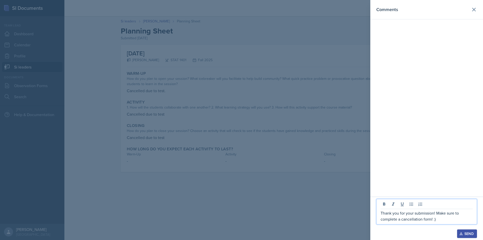
click at [403, 214] on p "Thank you for your submission! Make sure to complete a cancellation form! :)" at bounding box center [427, 216] width 92 height 12
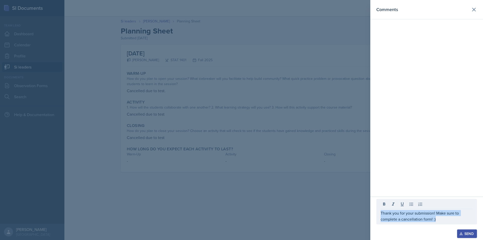
click at [470, 231] on div "Send" at bounding box center [467, 234] width 13 height 4
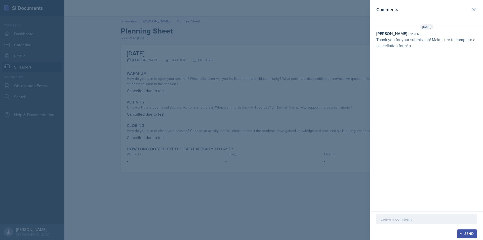
click at [327, 197] on div at bounding box center [241, 120] width 483 height 240
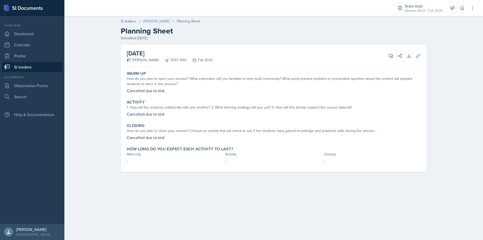
click at [147, 19] on link "[PERSON_NAME]" at bounding box center [156, 21] width 27 height 5
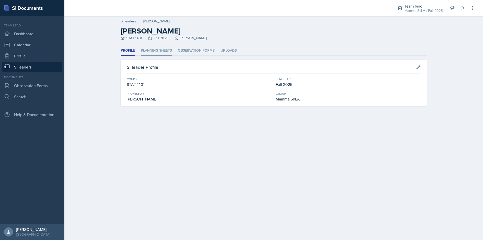
click at [159, 52] on li "Planning Sheets" at bounding box center [156, 51] width 31 height 10
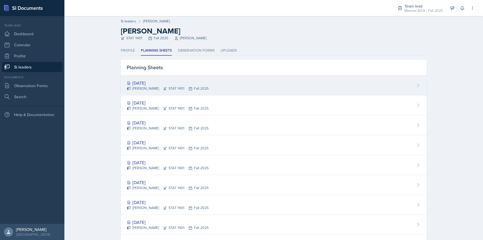
click at [194, 85] on div "[DATE]" at bounding box center [168, 83] width 82 height 7
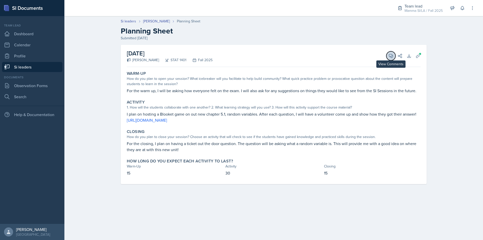
click at [390, 55] on icon at bounding box center [391, 55] width 5 height 5
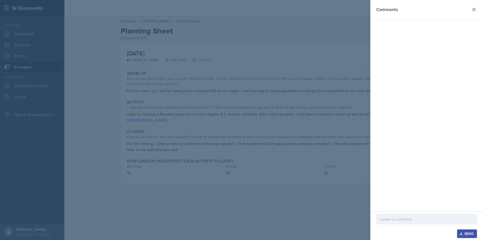
click at [419, 231] on div "Send" at bounding box center [427, 233] width 101 height 9
click at [417, 229] on div "Send" at bounding box center [427, 225] width 113 height 28
click at [419, 225] on div at bounding box center [427, 226] width 101 height 5
click at [416, 221] on p at bounding box center [427, 219] width 92 height 6
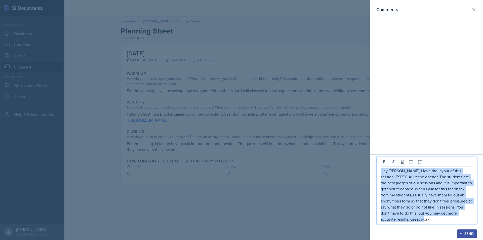
drag, startPoint x: 439, startPoint y: 221, endPoint x: 377, endPoint y: 172, distance: 79.2
click at [377, 172] on div "Hey [PERSON_NAME], I love the layout of this session. ESPECIALLY the opener. Th…" at bounding box center [427, 191] width 101 height 68
click at [471, 231] on div "Send" at bounding box center [467, 234] width 13 height 4
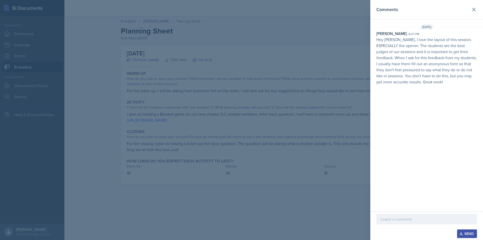
drag, startPoint x: 179, startPoint y: 126, endPoint x: 132, endPoint y: 112, distance: 48.8
click at [179, 126] on div at bounding box center [241, 120] width 483 height 240
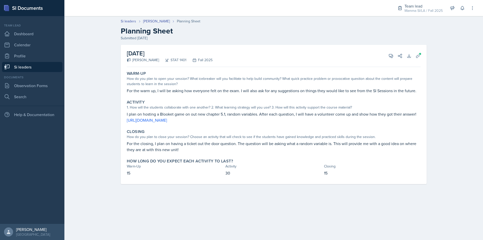
click at [42, 68] on link "Si leaders" at bounding box center [32, 67] width 60 height 10
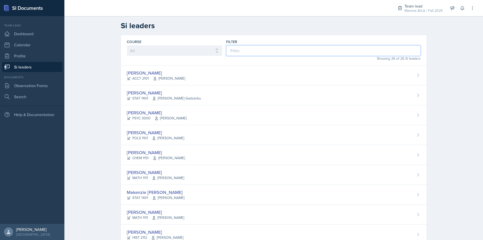
click at [243, 53] on input at bounding box center [323, 50] width 195 height 11
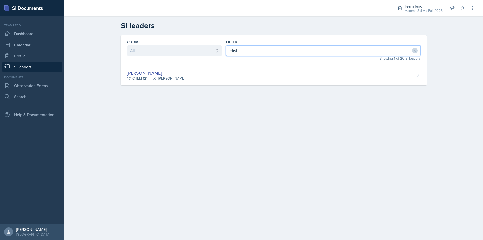
type input "skyl"
click at [241, 85] on div "Course All ACCT 2101 ACCT 2102 ACCT 4050 ANTH 1102 ANTH 3301 ARCH 1000 ARCH 100…" at bounding box center [274, 66] width 322 height 62
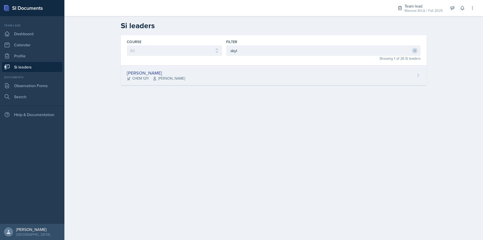
click at [205, 78] on div "[PERSON_NAME] CHEM 1211 [PERSON_NAME]" at bounding box center [274, 75] width 306 height 20
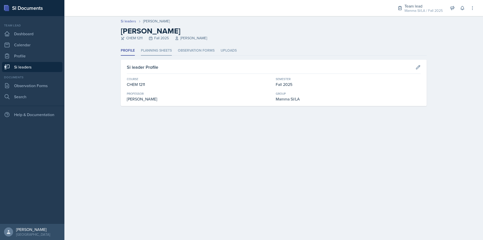
click at [151, 50] on li "Planning Sheets" at bounding box center [156, 51] width 31 height 10
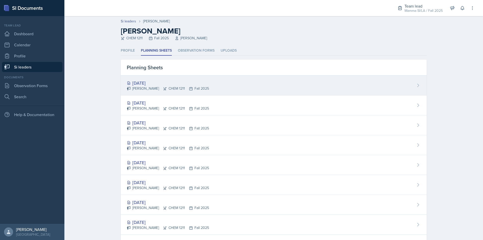
click at [175, 87] on div "[PERSON_NAME] CHEM 1211 Fall 2025" at bounding box center [168, 88] width 82 height 5
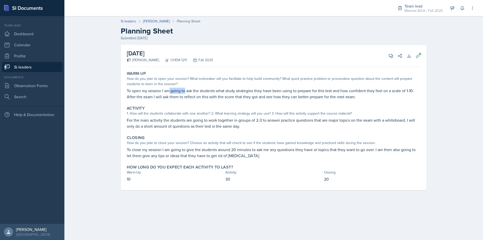
drag, startPoint x: 169, startPoint y: 89, endPoint x: 201, endPoint y: 91, distance: 32.0
click at [193, 90] on p "To open my session I am going to ask the students what study strategies they ha…" at bounding box center [274, 94] width 294 height 12
click at [202, 91] on p "To open my session I am going to ask the students what study strategies they ha…" at bounding box center [274, 94] width 294 height 12
click at [387, 57] on button "View Comments" at bounding box center [391, 55] width 9 height 9
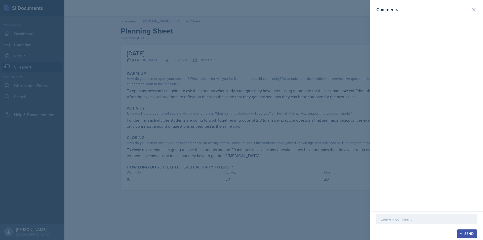
click at [400, 219] on p at bounding box center [427, 219] width 92 height 6
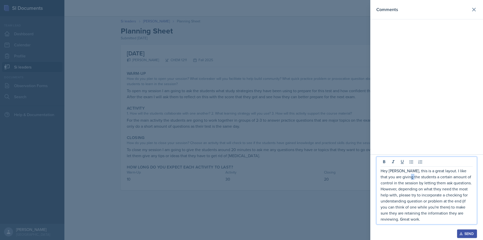
click at [407, 179] on p "Hey [PERSON_NAME], this is a great layout. I like that you are giving the stude…" at bounding box center [427, 195] width 92 height 54
click at [409, 179] on p "Hey [PERSON_NAME], this is a great layout. I like that you are giving the stude…" at bounding box center [427, 195] width 92 height 54
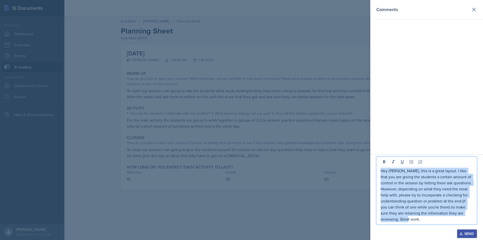
drag, startPoint x: 433, startPoint y: 220, endPoint x: 382, endPoint y: 171, distance: 70.9
click at [382, 171] on p "Hey [PERSON_NAME], this is a great layout. I like that you are giving the stude…" at bounding box center [427, 195] width 92 height 54
click at [464, 231] on div "Send" at bounding box center [467, 234] width 13 height 4
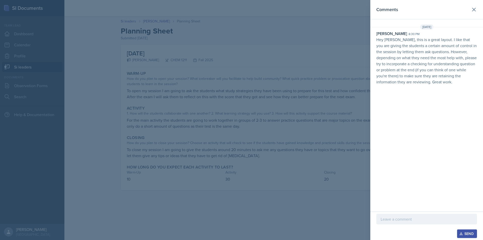
click at [239, 89] on div at bounding box center [241, 120] width 483 height 240
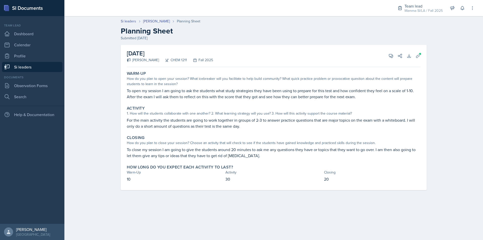
click at [34, 69] on link "Si leaders" at bounding box center [32, 67] width 60 height 10
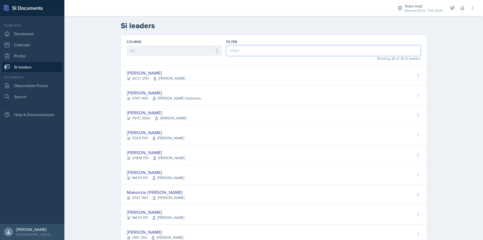
click at [245, 52] on input at bounding box center [323, 50] width 195 height 11
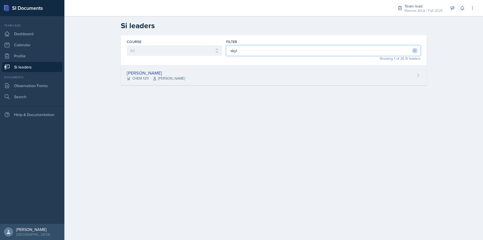
type input "skyl"
click at [253, 81] on div "[PERSON_NAME] CHEM 1211 [PERSON_NAME]" at bounding box center [274, 75] width 306 height 20
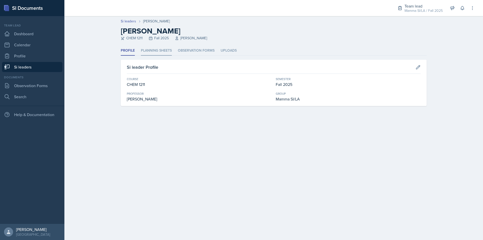
click at [159, 50] on li "Planning Sheets" at bounding box center [156, 51] width 31 height 10
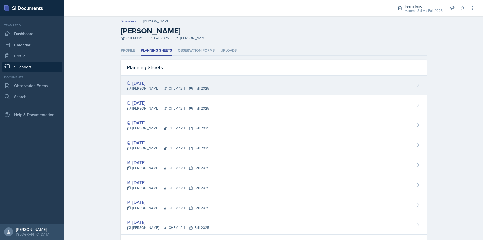
click at [183, 82] on div "[DATE]" at bounding box center [168, 83] width 82 height 7
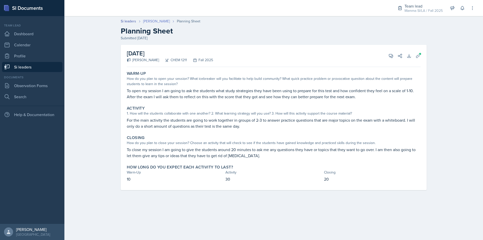
click at [160, 23] on link "[PERSON_NAME]" at bounding box center [156, 21] width 27 height 5
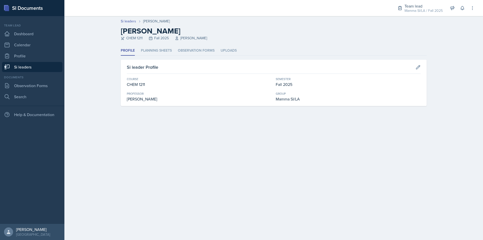
click at [159, 61] on div "Si leader Profile Course CHEM 1211 Semester Fall 2025 Professor [PERSON_NAME] G…" at bounding box center [274, 83] width 306 height 46
click at [158, 50] on li "Planning Sheets" at bounding box center [156, 51] width 31 height 10
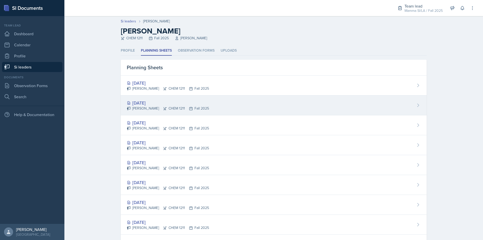
click at [160, 106] on div "[DATE]" at bounding box center [168, 102] width 82 height 7
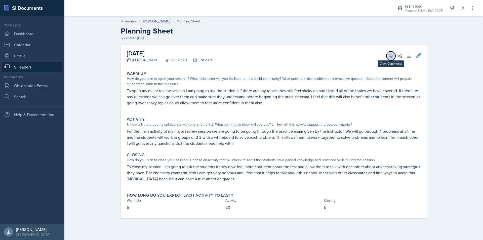
click at [390, 56] on icon at bounding box center [391, 56] width 4 height 4
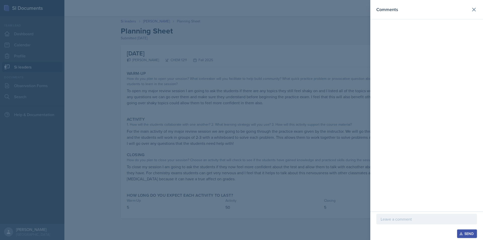
click at [413, 216] on p at bounding box center [427, 219] width 92 height 6
click at [478, 8] on button at bounding box center [474, 10] width 10 height 10
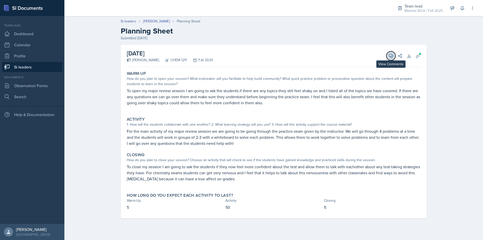
click at [390, 56] on icon at bounding box center [391, 56] width 4 height 4
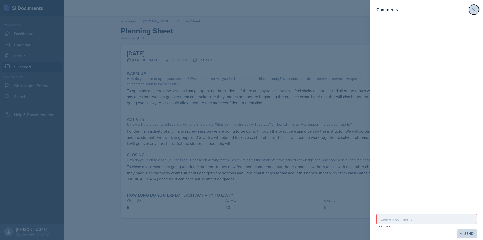
click at [474, 12] on icon at bounding box center [474, 10] width 6 height 6
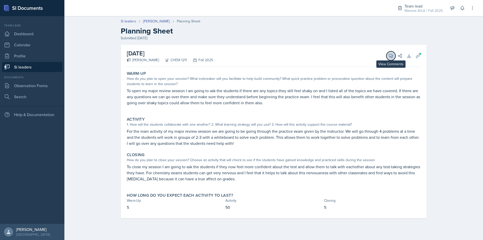
click at [388, 58] on button "View Comments" at bounding box center [391, 55] width 9 height 9
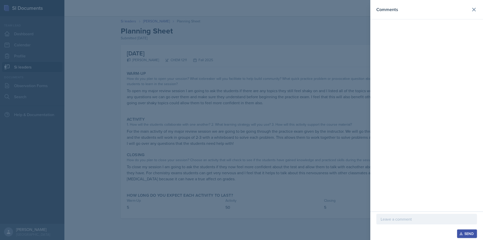
click at [414, 224] on div at bounding box center [427, 219] width 101 height 11
click at [413, 185] on div "Comments" at bounding box center [427, 101] width 113 height 203
click at [439, 179] on div "Comments" at bounding box center [427, 105] width 113 height 211
click at [429, 230] on div "Send" at bounding box center [427, 233] width 101 height 9
click at [428, 219] on p at bounding box center [427, 219] width 92 height 6
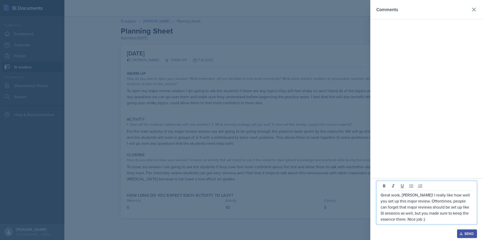
click at [462, 231] on button "Send" at bounding box center [467, 233] width 20 height 9
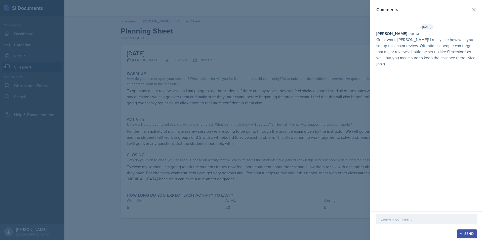
click at [435, 222] on p at bounding box center [427, 219] width 92 height 6
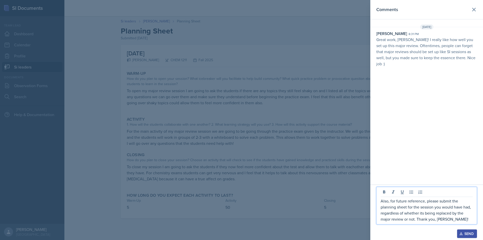
click at [464, 219] on p "Also, for future reference, please submit the planning sheet for the session yo…" at bounding box center [427, 210] width 92 height 24
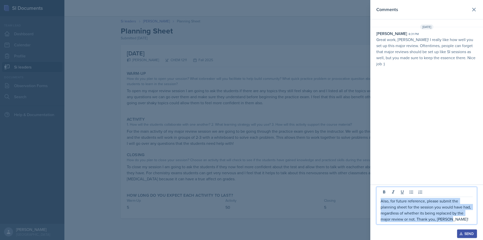
drag, startPoint x: 460, startPoint y: 218, endPoint x: 380, endPoint y: 202, distance: 81.3
click at [380, 202] on div "Also, for future reference, please submit the planning sheet for the session yo…" at bounding box center [427, 206] width 101 height 38
copy p "Also, for future reference, please submit the planning sheet for the session yo…"
click at [463, 232] on div "Send" at bounding box center [467, 234] width 13 height 4
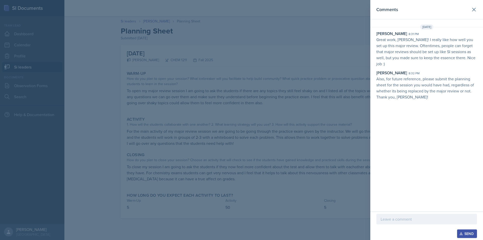
drag, startPoint x: 181, startPoint y: 132, endPoint x: 138, endPoint y: 110, distance: 48.5
click at [181, 132] on div at bounding box center [241, 120] width 483 height 240
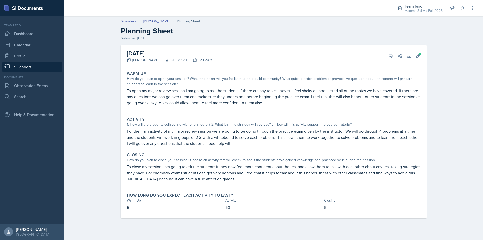
click at [33, 67] on link "Si leaders" at bounding box center [32, 67] width 60 height 10
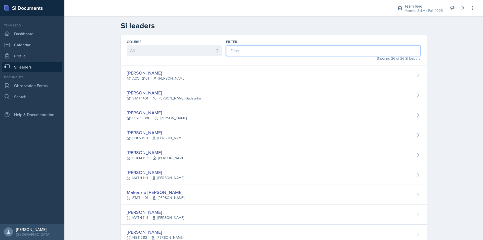
click at [233, 48] on input at bounding box center [323, 50] width 195 height 11
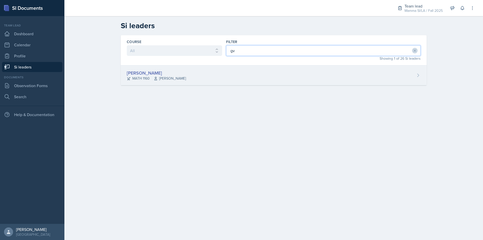
type input "gv"
click at [230, 75] on div "[PERSON_NAME] MATH 1160 [PERSON_NAME]" at bounding box center [274, 75] width 306 height 20
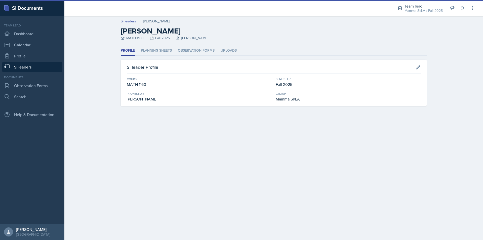
click at [151, 41] on header "Si leaders Gvantsa Kiknavelidze Gvantsa Kiknavelidze MATH 1160 Fall 2025 Irina …" at bounding box center [273, 31] width 419 height 30
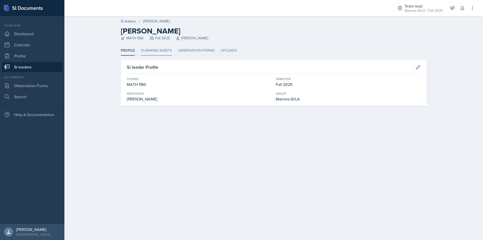
click at [154, 49] on li "Planning Sheets" at bounding box center [156, 51] width 31 height 10
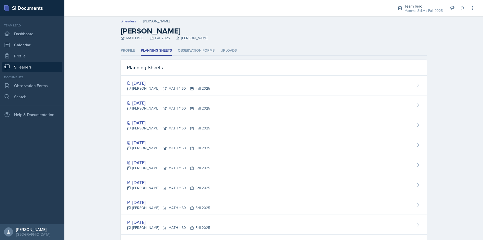
click at [41, 66] on link "Si leaders" at bounding box center [32, 67] width 60 height 10
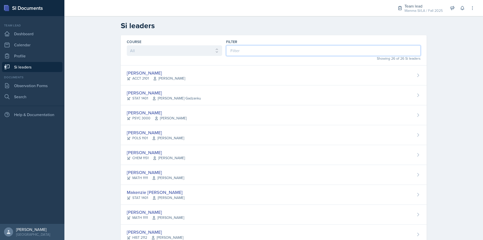
click at [235, 52] on input at bounding box center [323, 50] width 195 height 11
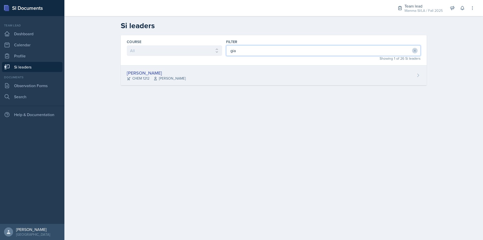
type input "gia"
click at [184, 80] on div "[PERSON_NAME] CHEM 1212 [PERSON_NAME]" at bounding box center [274, 75] width 306 height 20
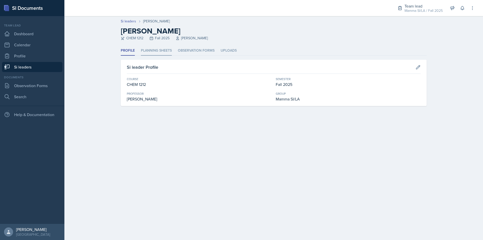
click at [147, 46] on li "Planning Sheets" at bounding box center [156, 51] width 31 height 10
